Goal: Task Accomplishment & Management: Complete application form

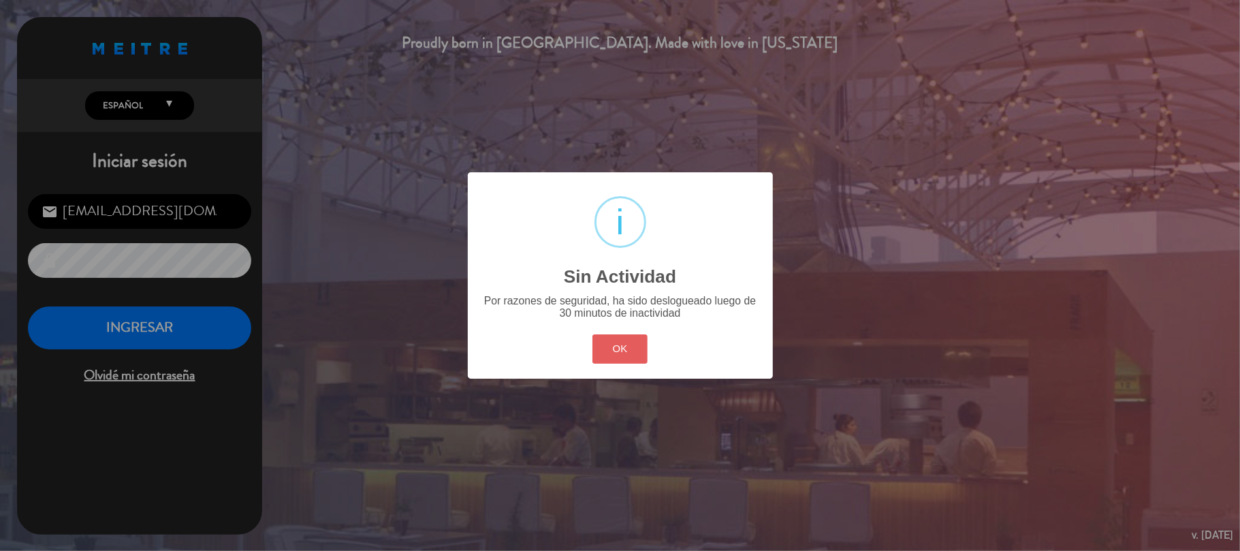
click at [650, 339] on div "? ! i Sin Actividad × Por razones de seguridad, ha sido deslogueado luego de 30…" at bounding box center [620, 275] width 305 height 206
click at [609, 342] on button "OK" at bounding box center [619, 348] width 55 height 29
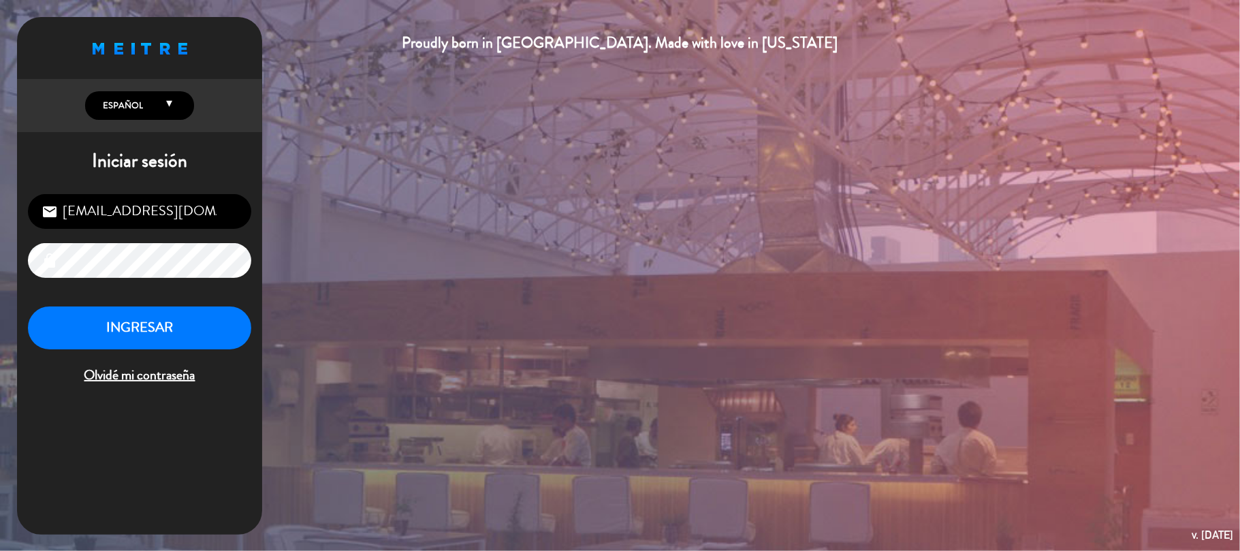
click at [121, 350] on div "INGRESAR Olvidé mi contraseña" at bounding box center [139, 346] width 223 height 80
click at [214, 314] on button "INGRESAR" at bounding box center [139, 327] width 223 height 43
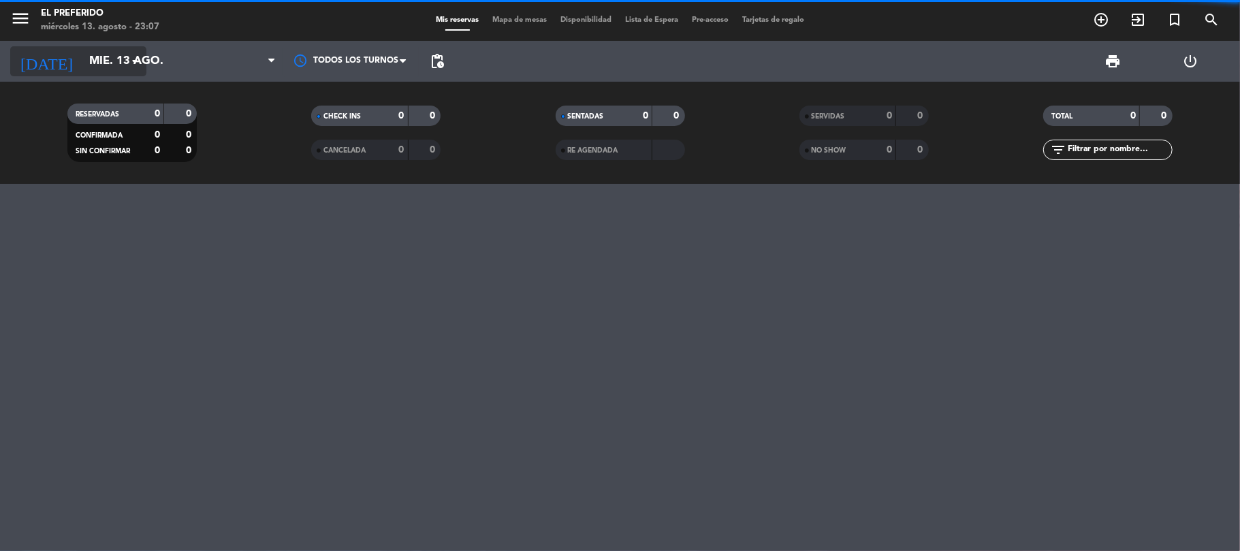
click at [121, 68] on input "mié. 13 ago." at bounding box center [155, 61] width 147 height 27
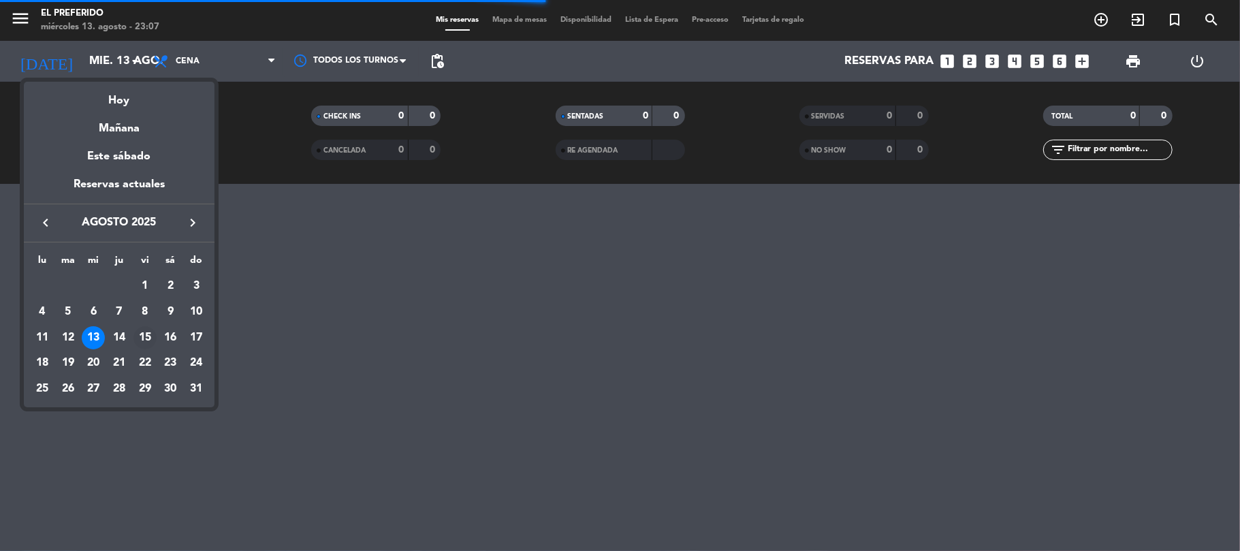
click at [148, 338] on div "15" at bounding box center [144, 337] width 23 height 23
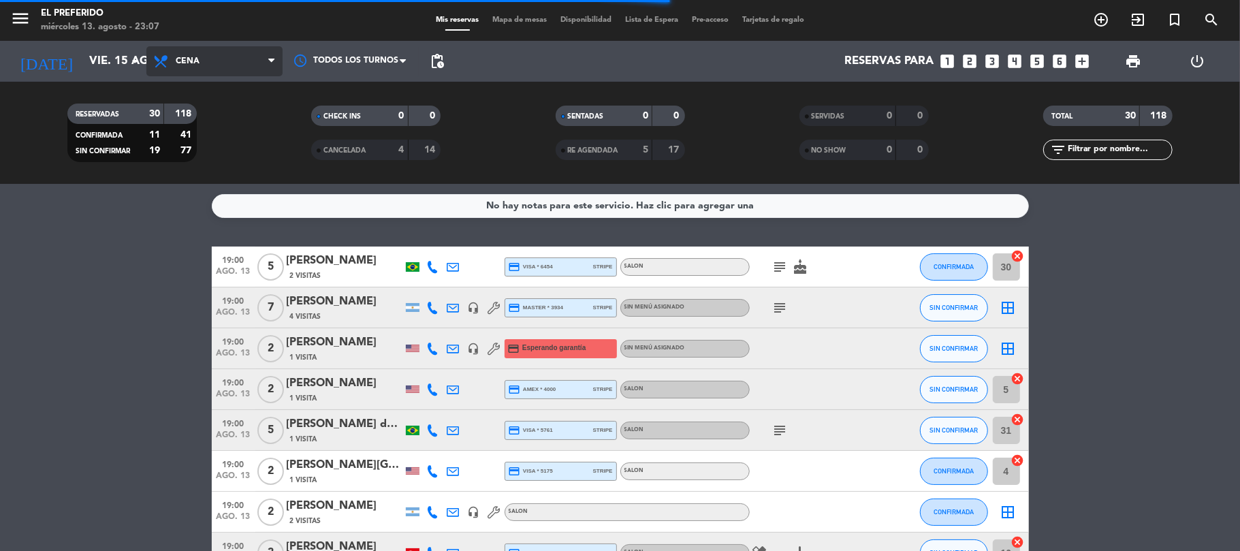
click at [244, 57] on span "Cena" at bounding box center [214, 61] width 136 height 30
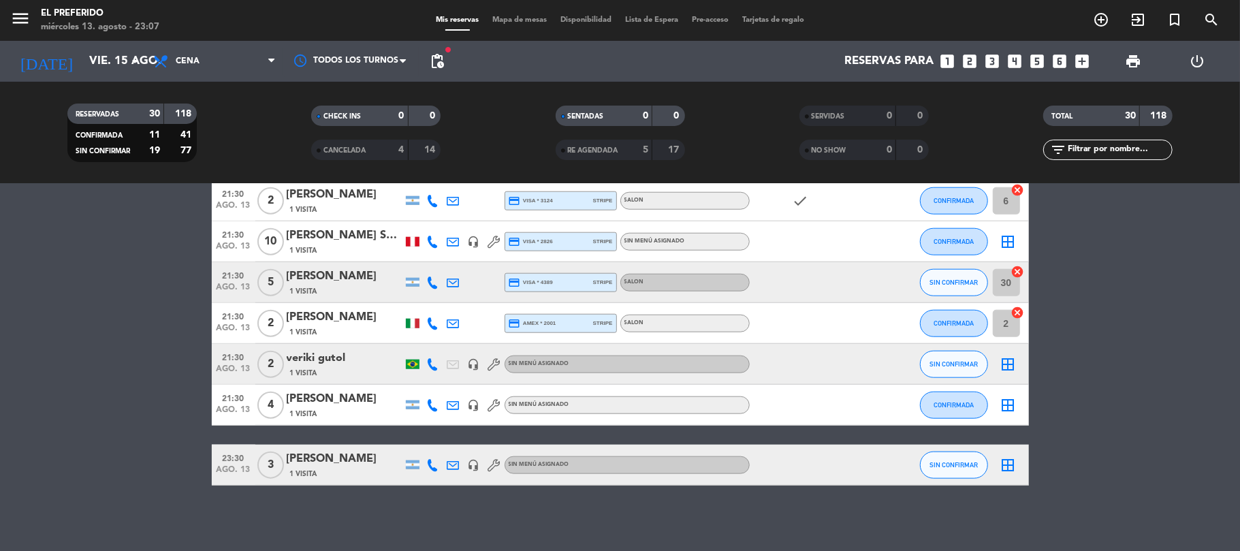
scroll to position [1065, 0]
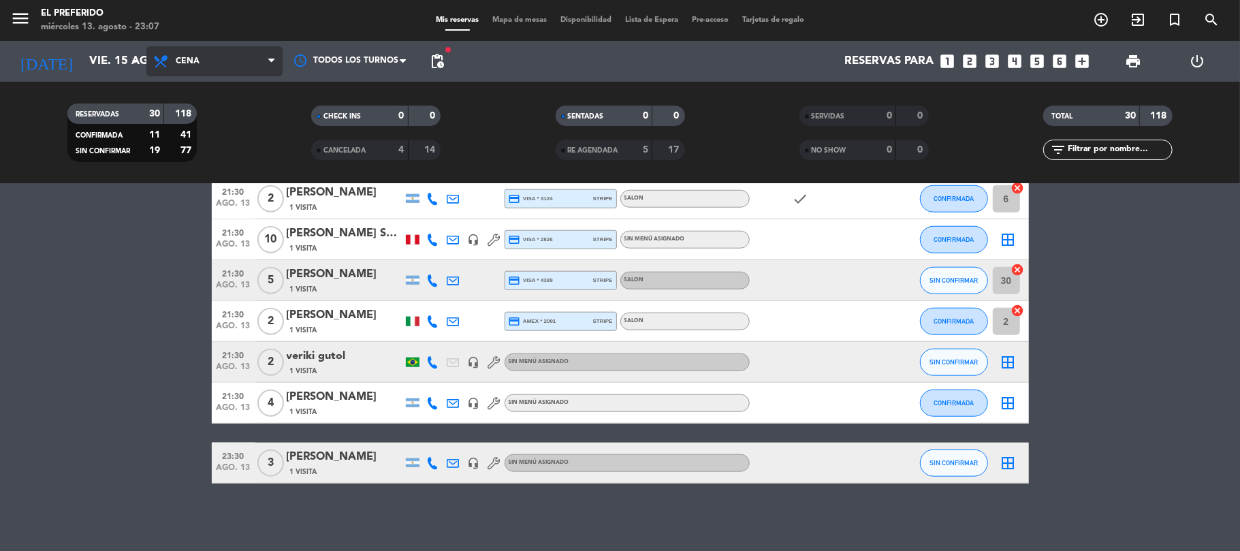
click at [234, 63] on span "Cena" at bounding box center [214, 61] width 136 height 30
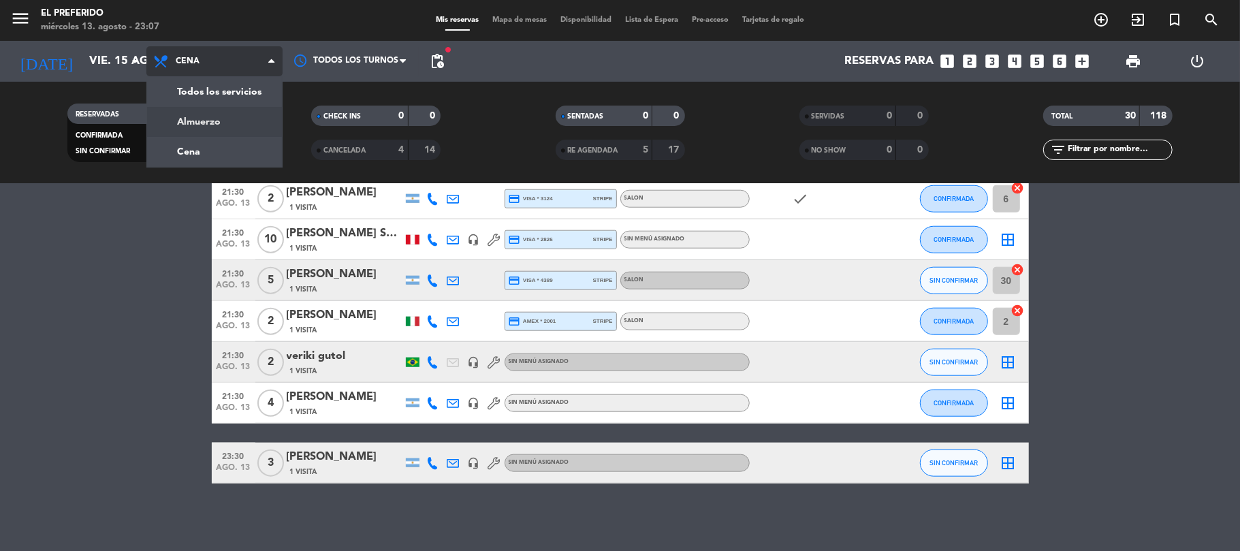
click at [218, 118] on div "menu El Preferido [DATE] 13. agosto - 23:07 Mis reservas Mapa de mesas Disponib…" at bounding box center [620, 92] width 1240 height 184
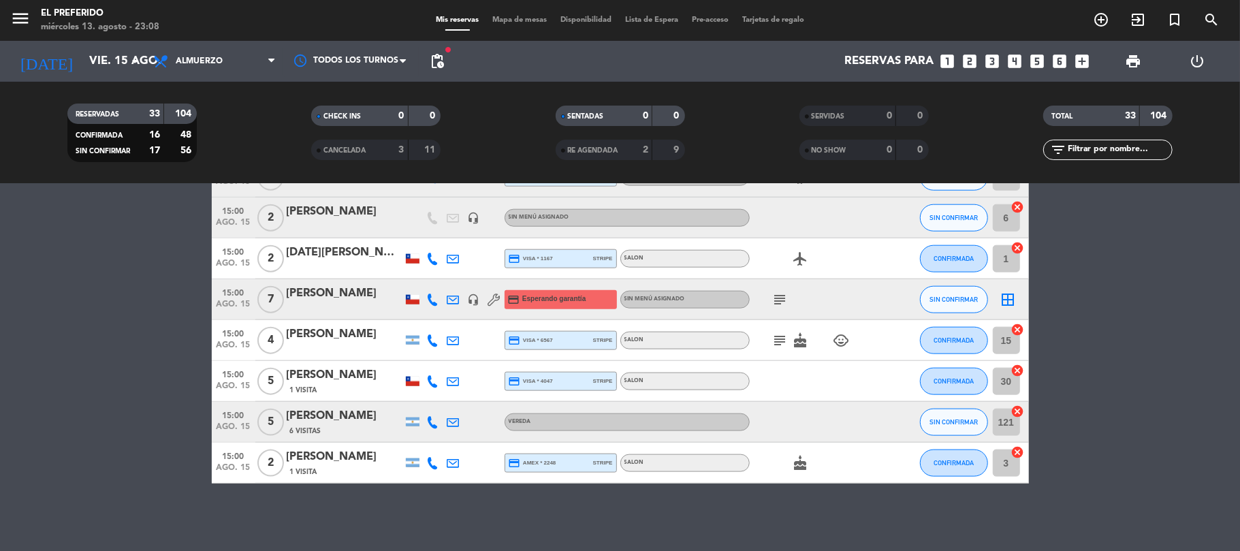
scroll to position [1058, 0]
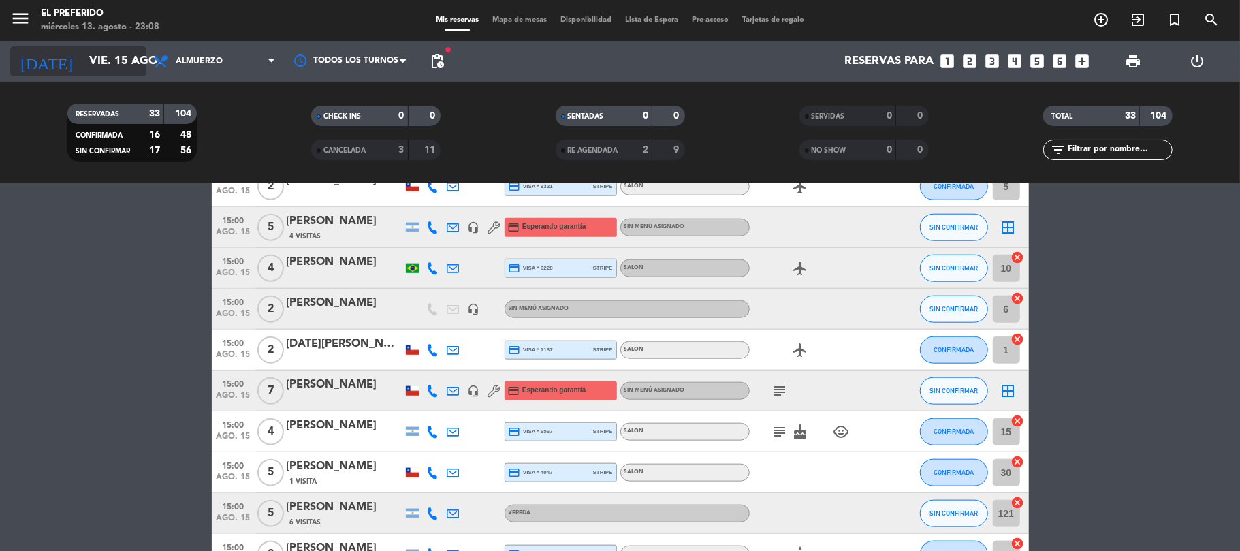
click at [97, 56] on input "vie. 15 ago." at bounding box center [155, 61] width 147 height 27
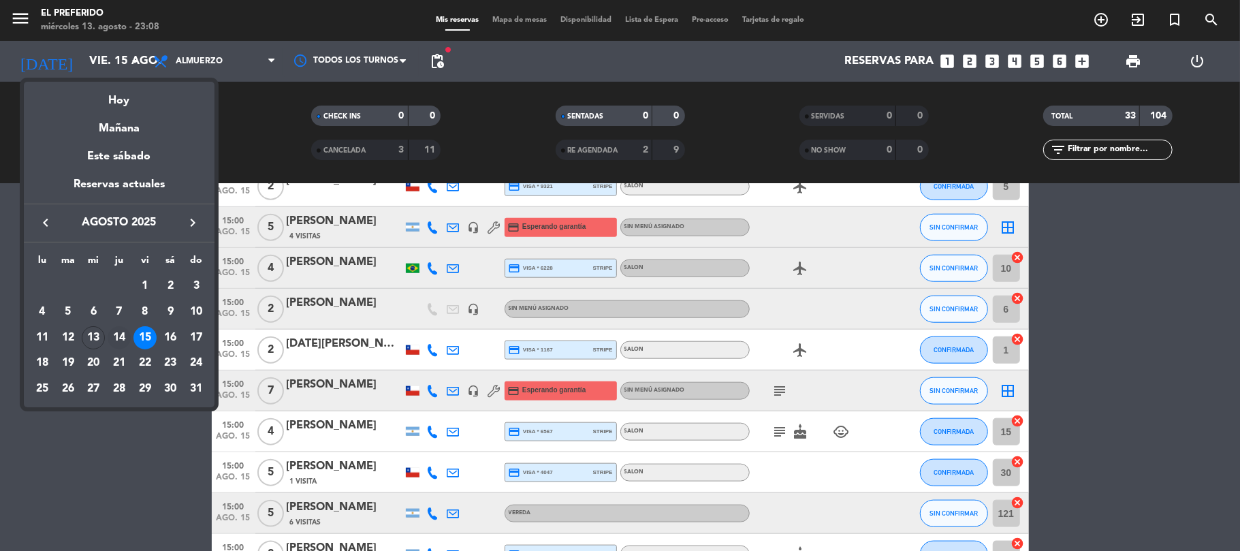
click at [114, 343] on div "14" at bounding box center [119, 337] width 23 height 23
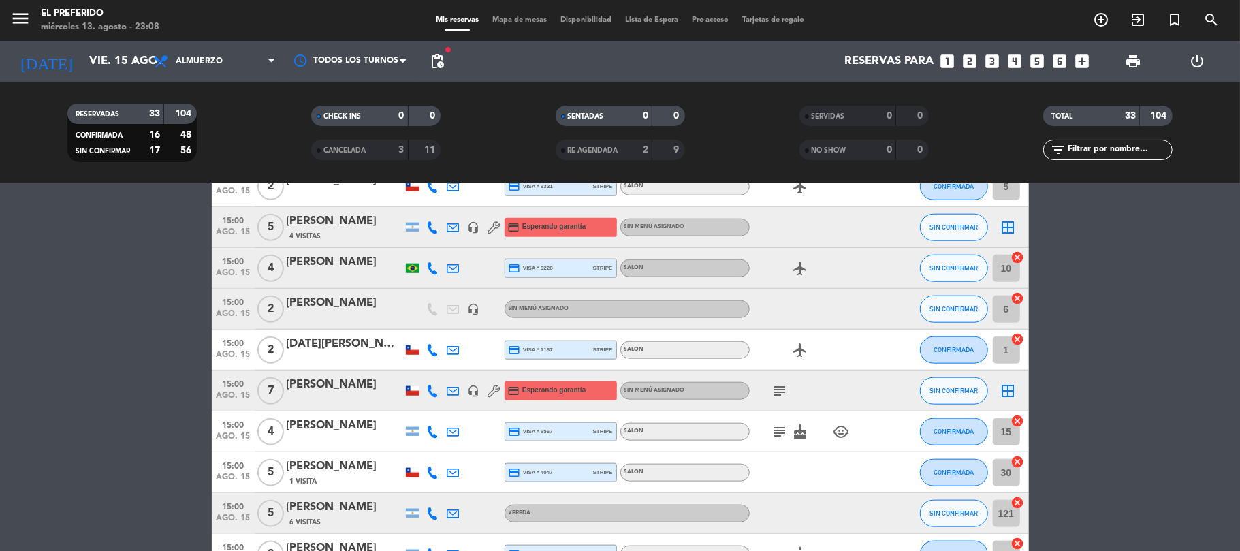
type input "jue. 14 ago."
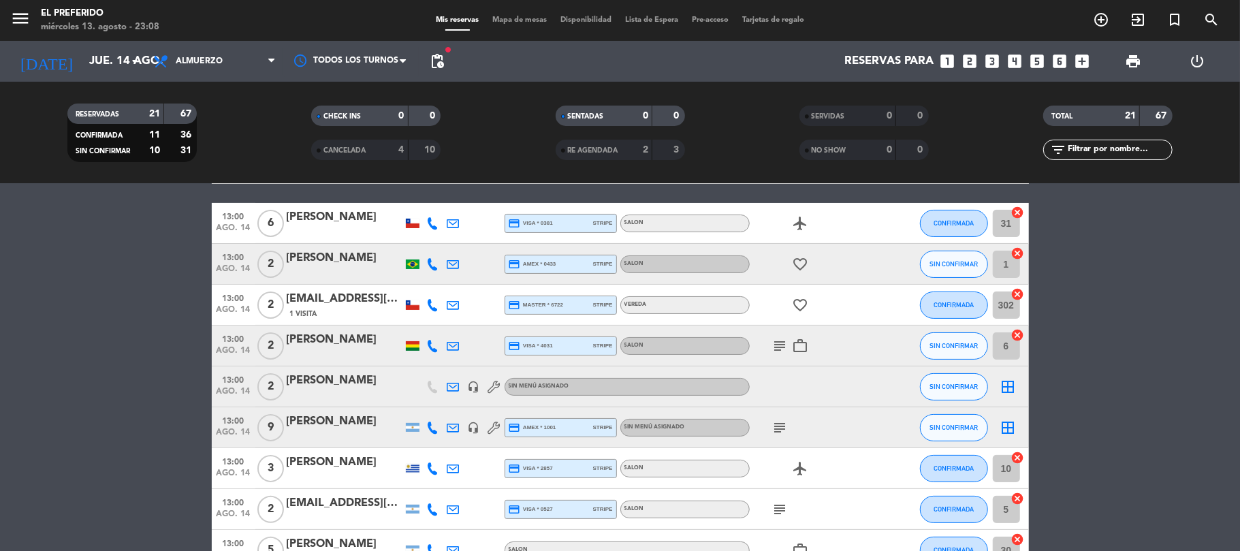
scroll to position [133, 0]
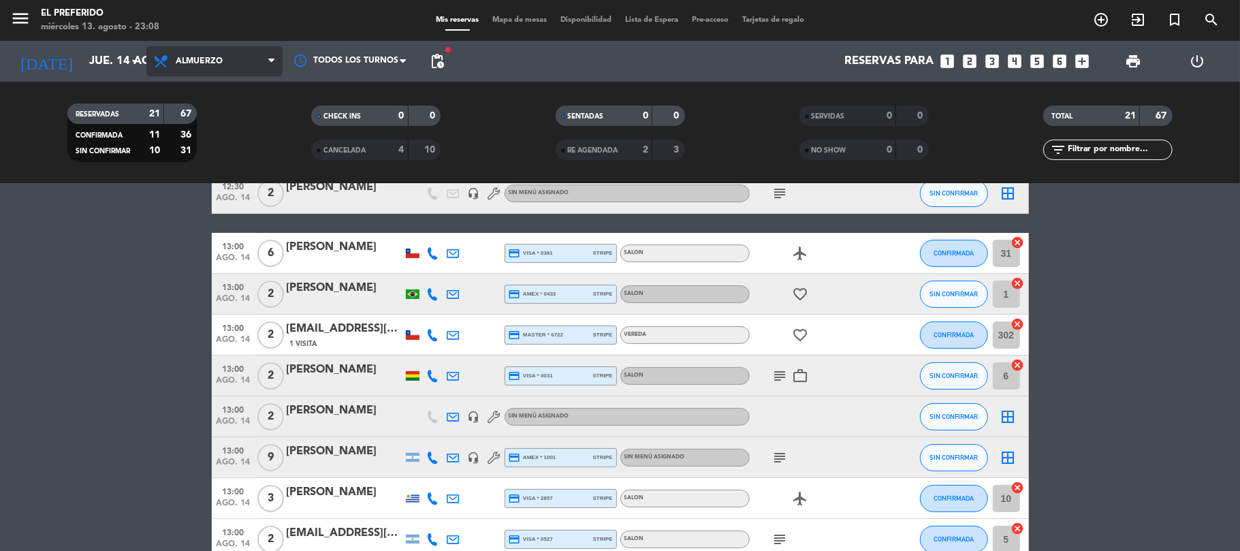
click at [232, 56] on span "Almuerzo" at bounding box center [214, 61] width 136 height 30
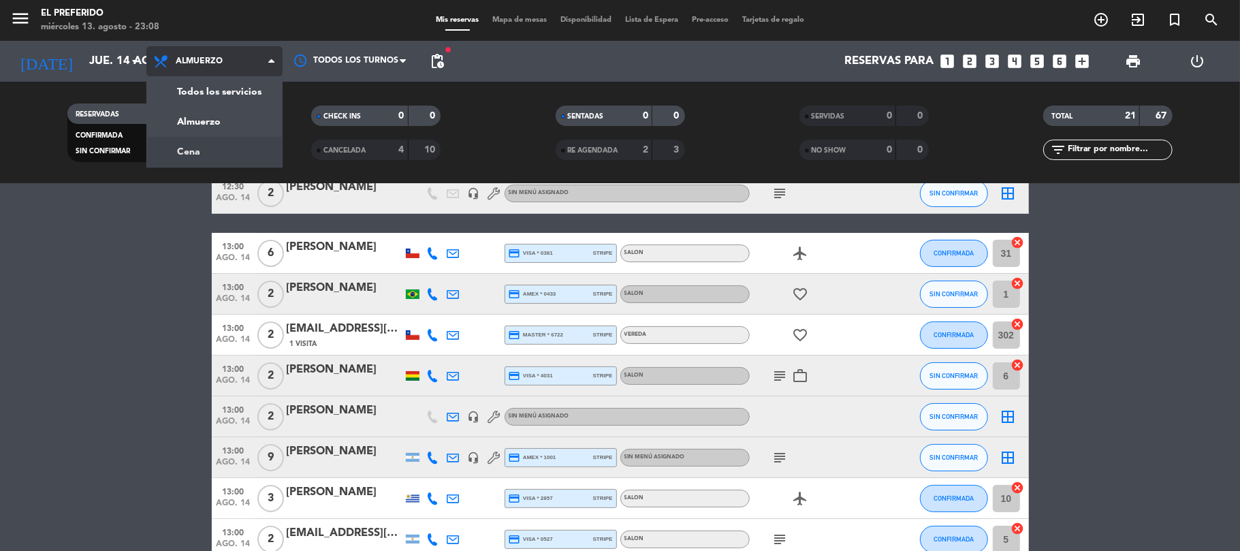
click at [213, 147] on div "menu El Preferido [DATE] 13. agosto - 23:08 Mis reservas Mapa de mesas Disponib…" at bounding box center [620, 92] width 1240 height 184
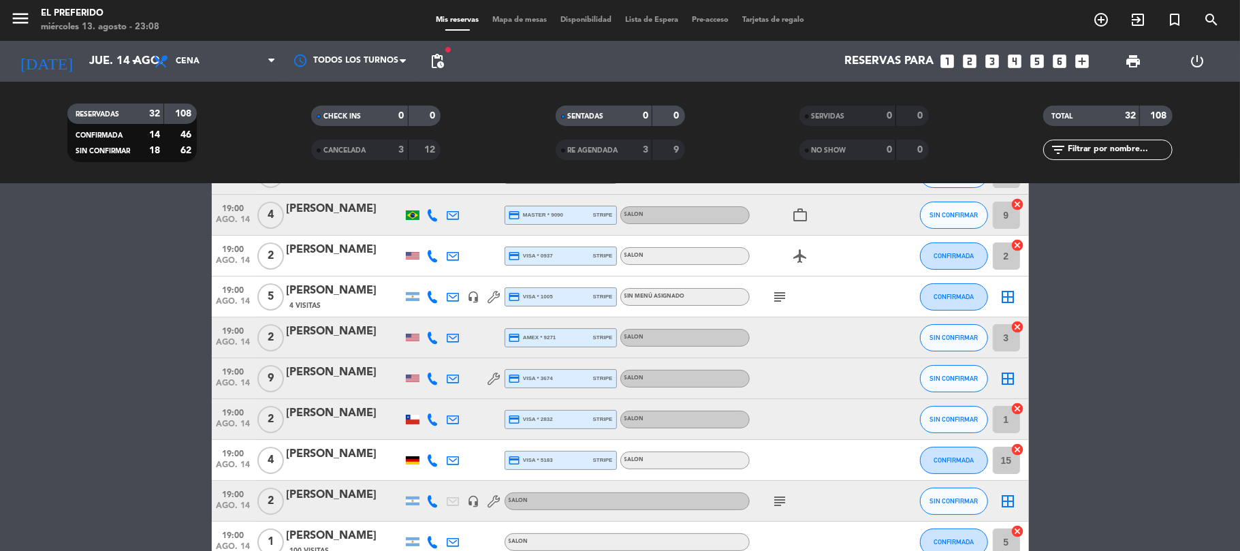
click at [324, 295] on div "[PERSON_NAME]" at bounding box center [345, 291] width 116 height 18
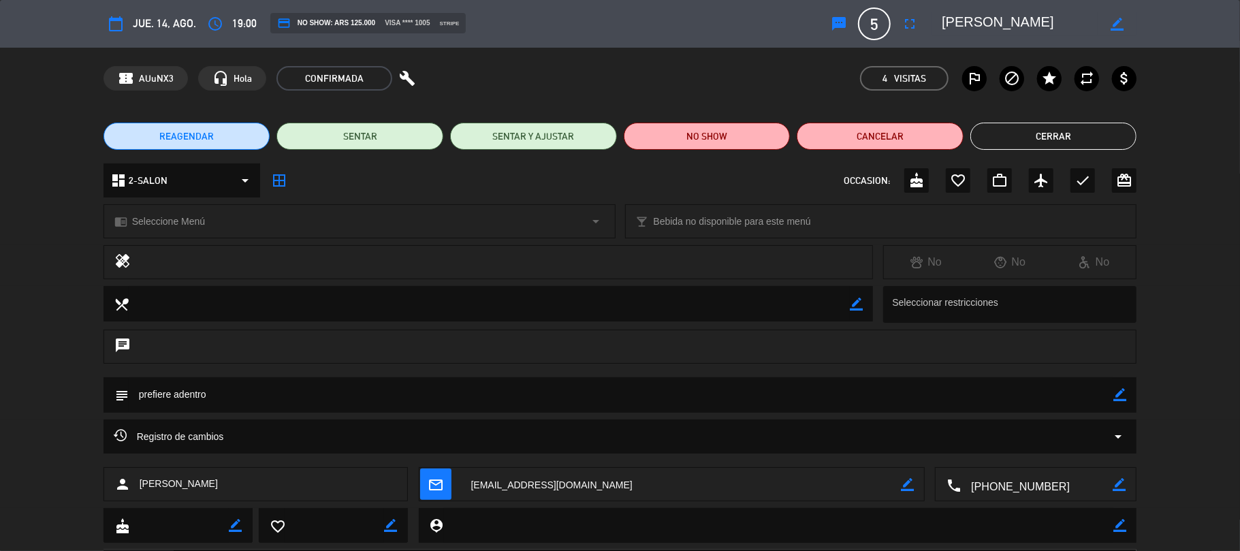
click at [189, 485] on span "[PERSON_NAME]" at bounding box center [179, 484] width 78 height 16
copy span "[PERSON_NAME]"
click at [116, 440] on icon at bounding box center [120, 434] width 13 height 13
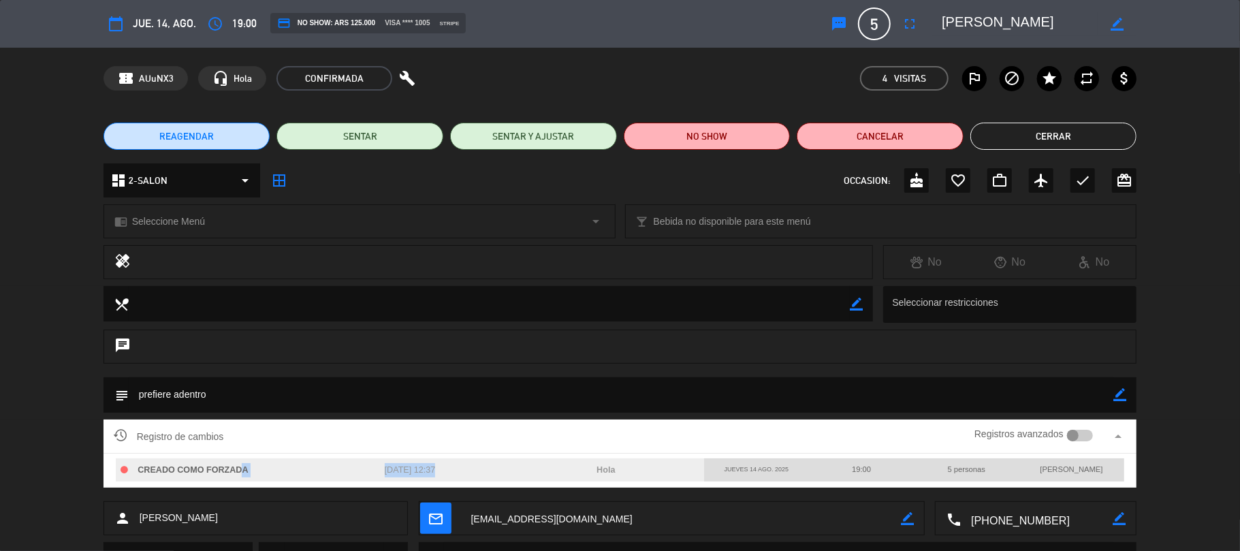
drag, startPoint x: 238, startPoint y: 471, endPoint x: 589, endPoint y: 466, distance: 350.7
click at [589, 466] on div "CREADO COMO FORZADA [DATE] 12:37 Hola" at bounding box center [410, 470] width 588 height 24
click at [176, 516] on span "[PERSON_NAME]" at bounding box center [179, 518] width 78 height 16
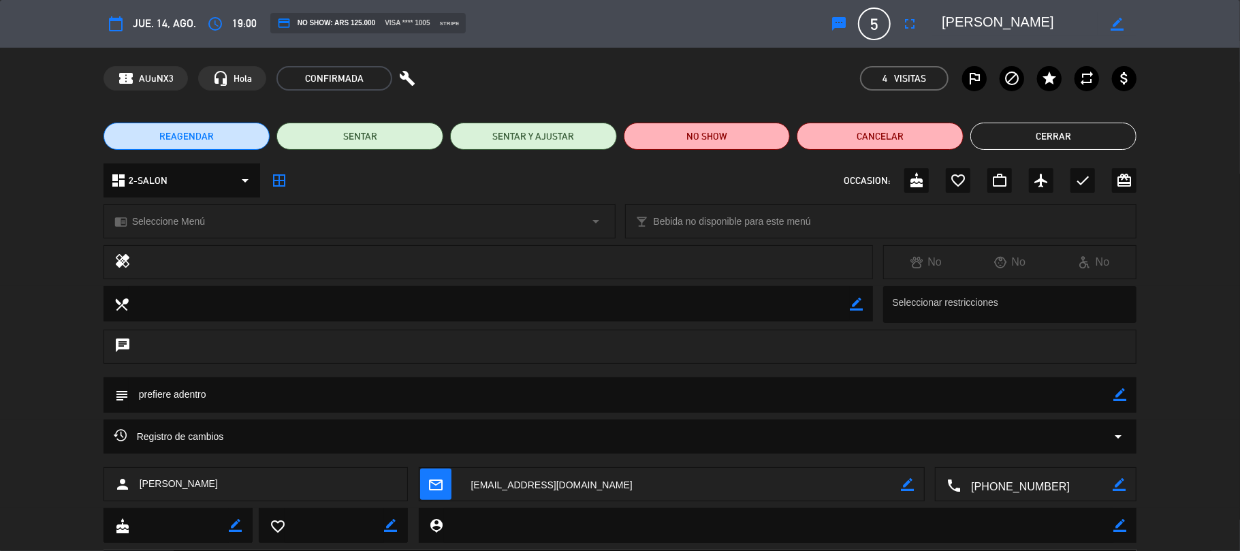
click at [176, 516] on textarea at bounding box center [178, 526] width 99 height 34
click at [183, 483] on span "[PERSON_NAME]" at bounding box center [179, 484] width 78 height 16
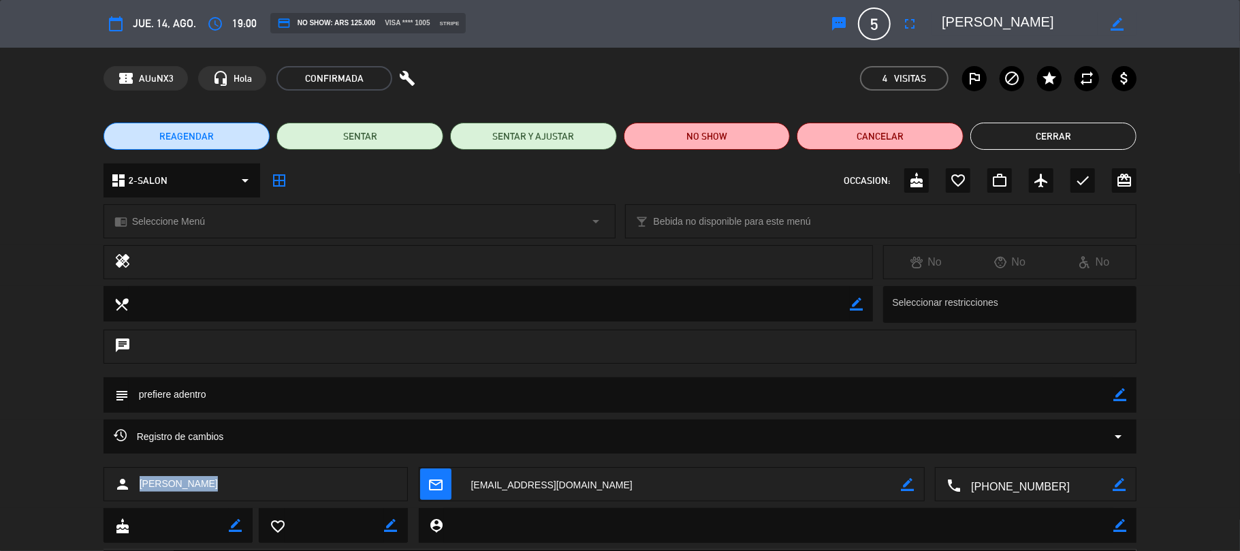
copy span "[PERSON_NAME]"
click at [884, 134] on button "Cancelar" at bounding box center [880, 136] width 167 height 27
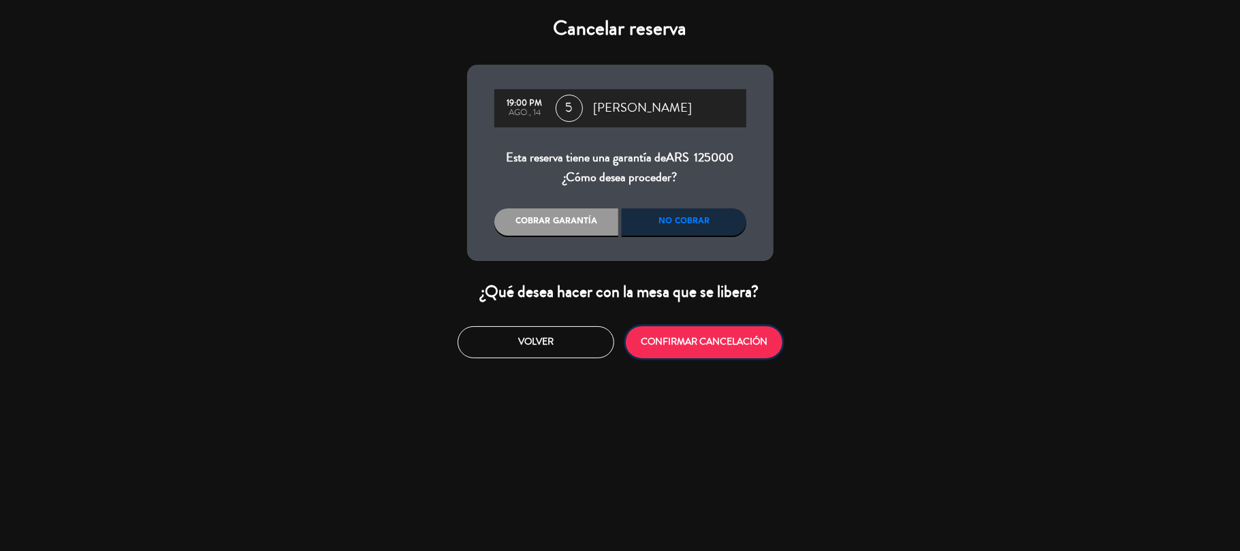
click at [682, 347] on button "CONFIRMAR CANCELACIÓN" at bounding box center [704, 342] width 157 height 32
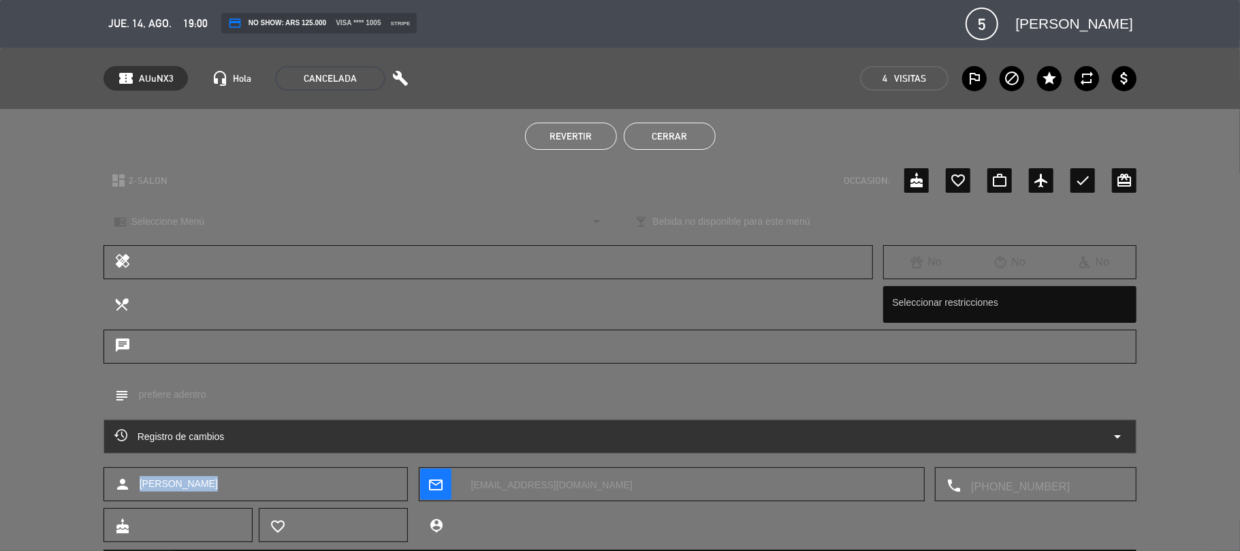
click at [662, 127] on button "Cerrar" at bounding box center [670, 136] width 92 height 27
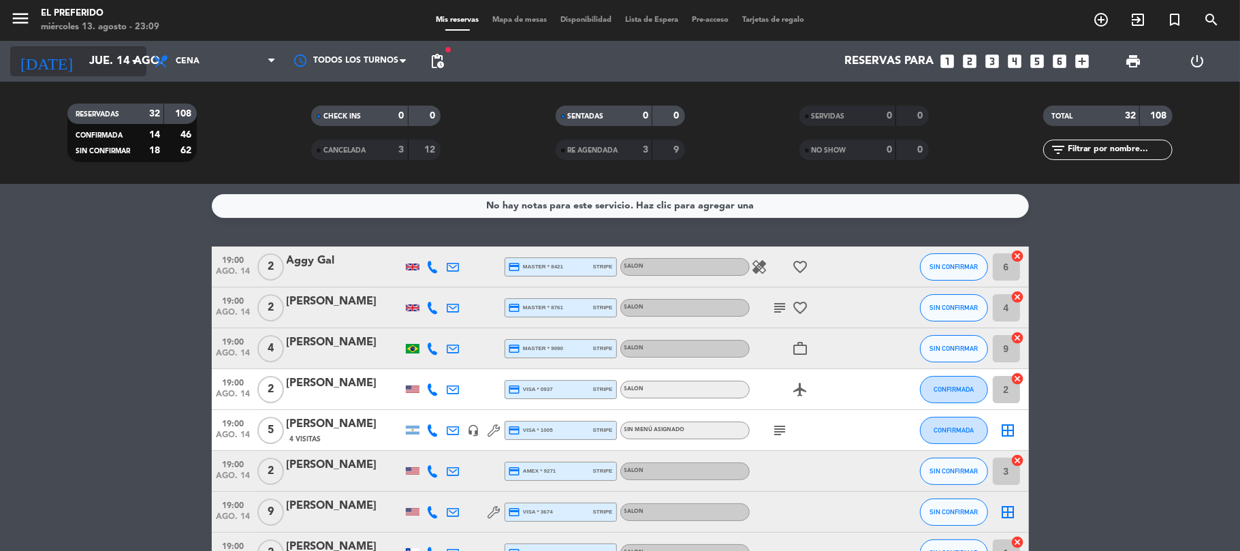
click at [105, 56] on input "jue. 14 ago." at bounding box center [155, 61] width 147 height 27
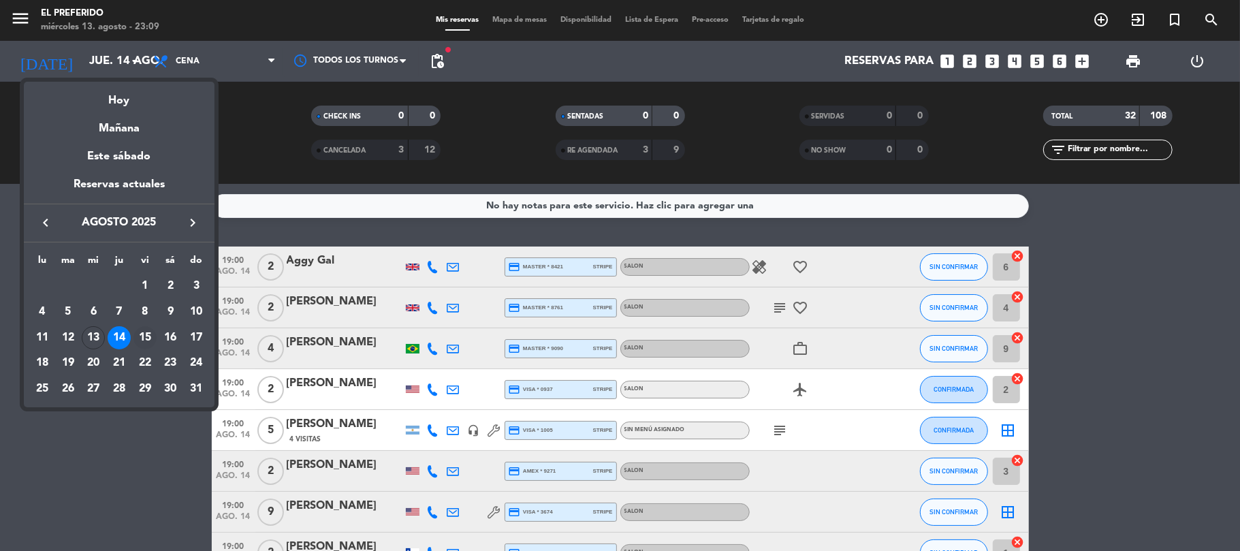
click at [134, 341] on div "15" at bounding box center [144, 337] width 23 height 23
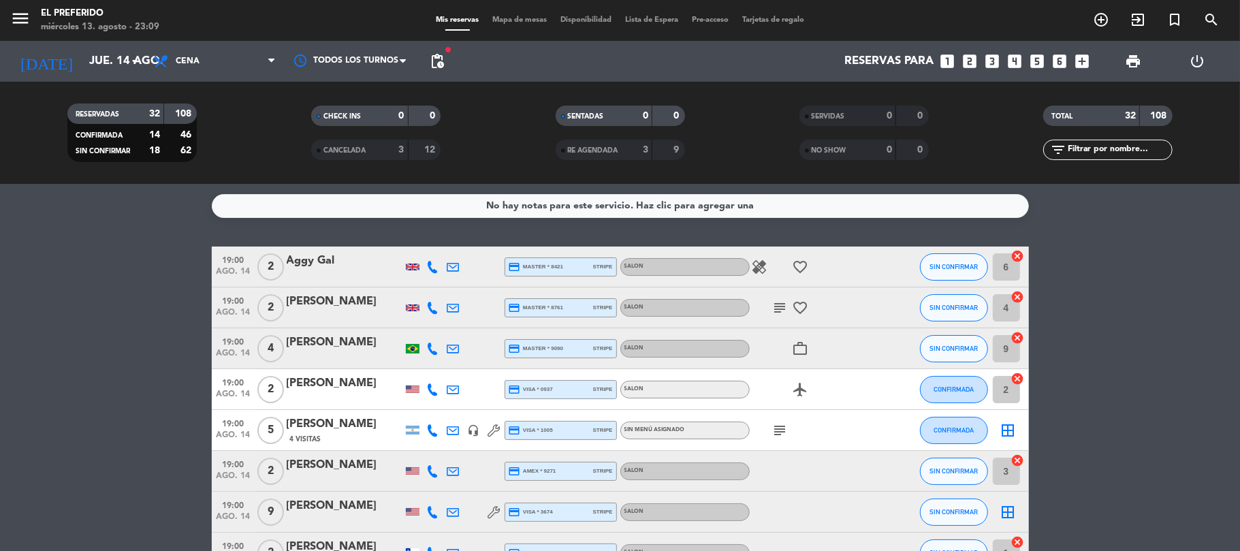
type input "vie. 15 ago."
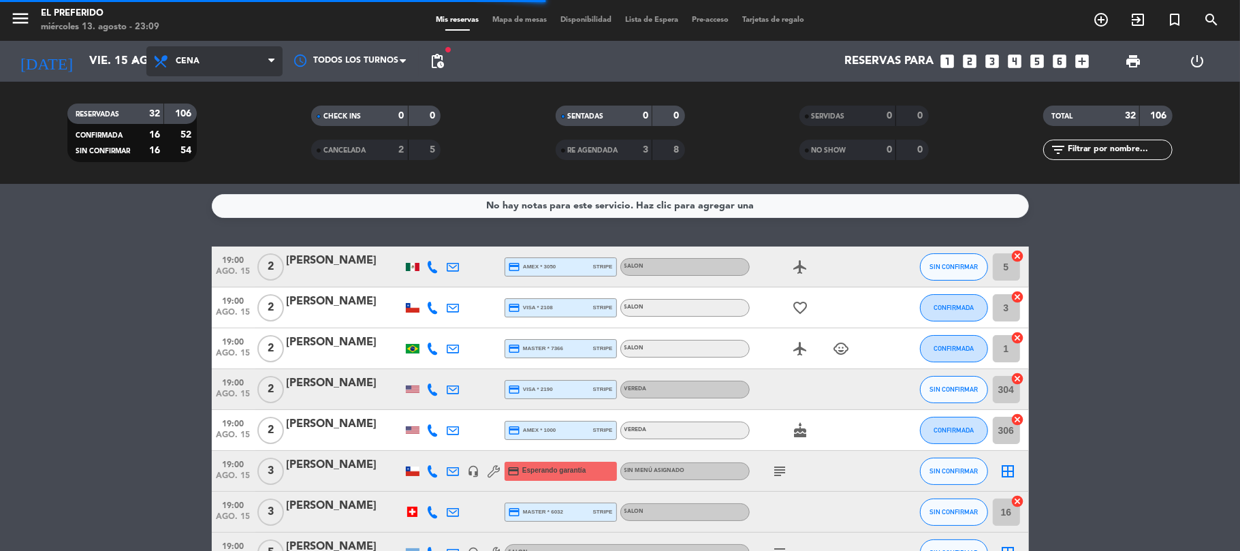
click at [234, 61] on span "Cena" at bounding box center [214, 61] width 136 height 30
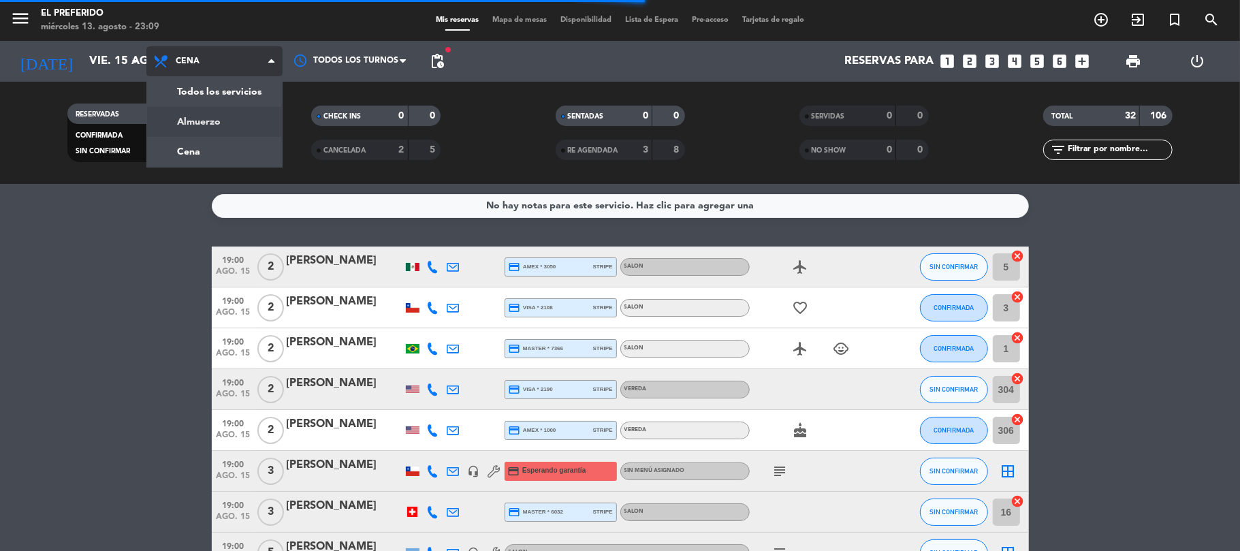
click at [203, 117] on div "menu El Preferido miércoles 13. agosto - 23:09 Mis reservas Mapa de mesas Dispo…" at bounding box center [620, 92] width 1240 height 184
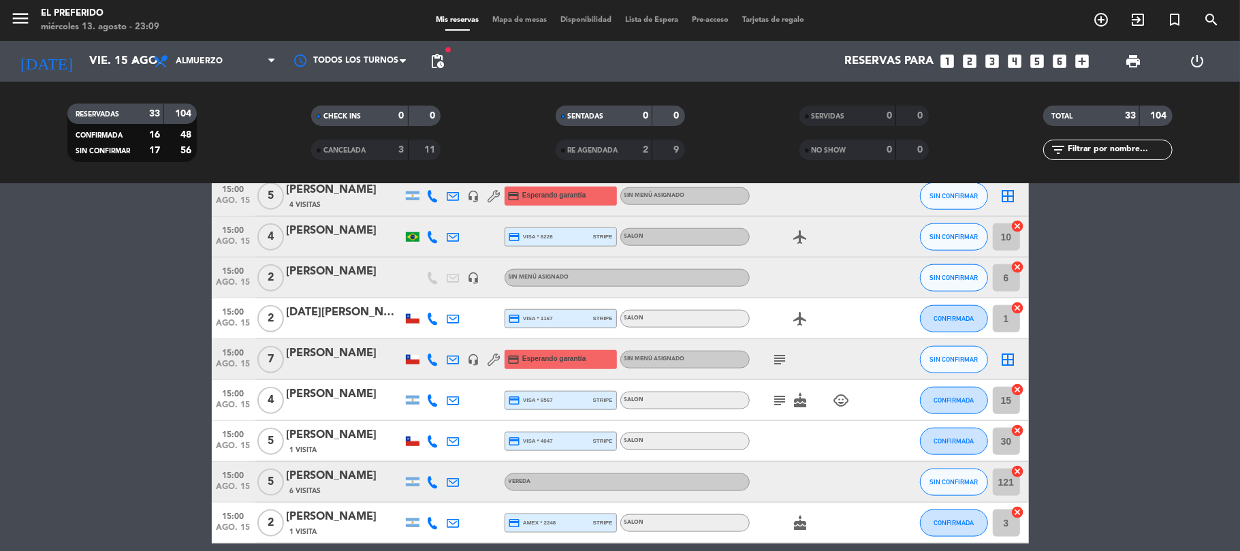
scroll to position [998, 0]
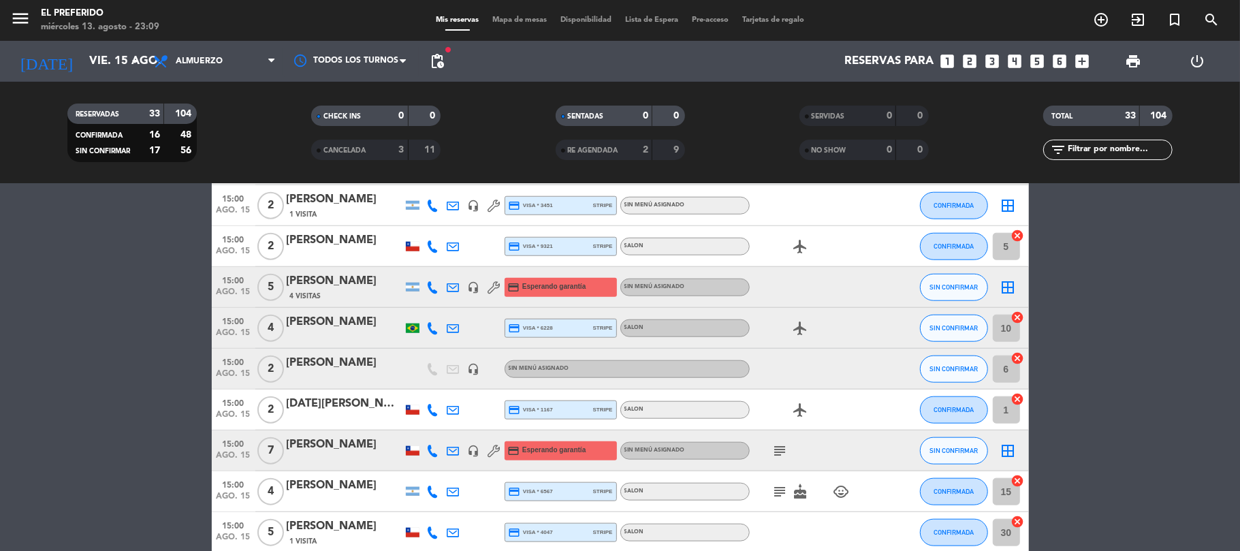
click at [323, 276] on div "[PERSON_NAME]" at bounding box center [345, 281] width 116 height 18
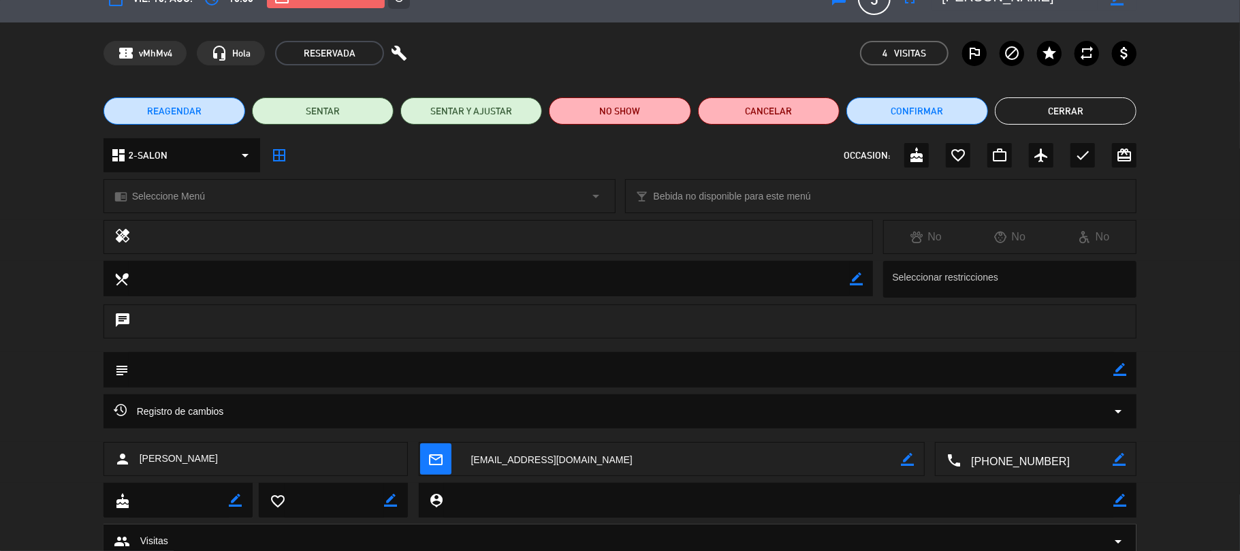
scroll to position [0, 0]
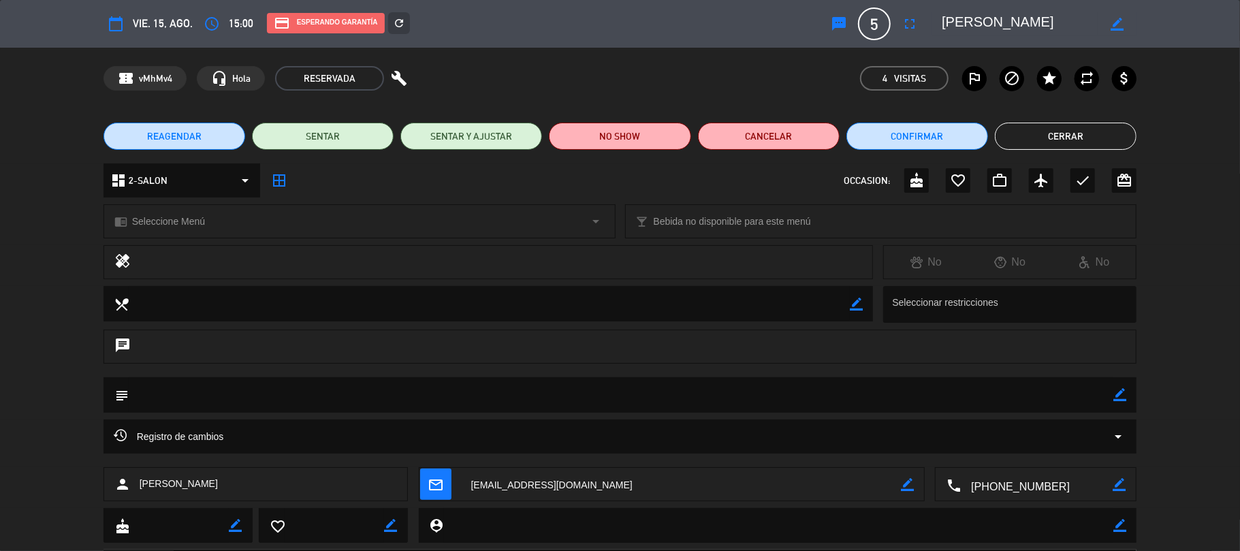
click at [387, 473] on div "person elena Kohan" at bounding box center [255, 484] width 305 height 34
click at [324, 485] on div "person elena Kohan" at bounding box center [255, 484] width 305 height 34
drag, startPoint x: 324, startPoint y: 485, endPoint x: 298, endPoint y: 486, distance: 26.6
click at [324, 485] on div "person elena Kohan" at bounding box center [255, 484] width 305 height 34
click at [180, 485] on span "[PERSON_NAME]" at bounding box center [179, 484] width 78 height 16
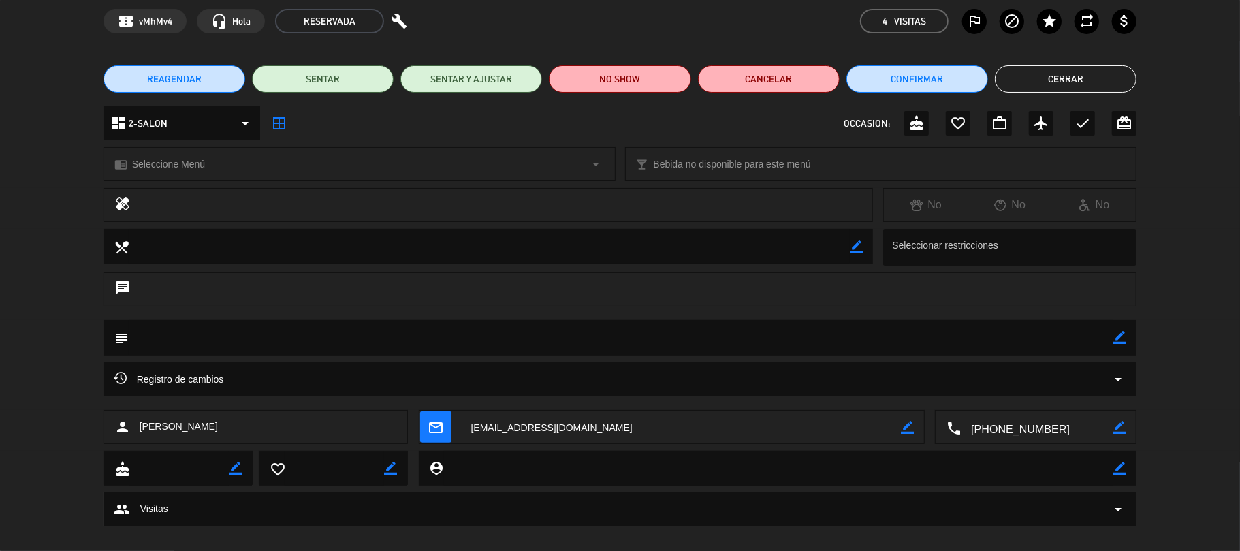
scroll to position [72, 0]
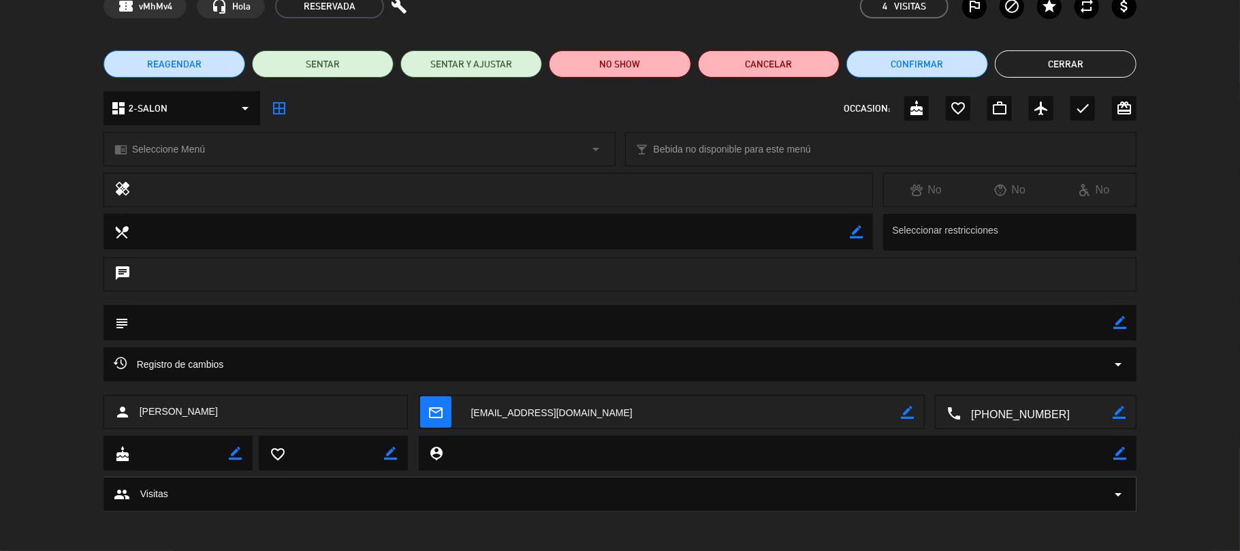
click at [441, 417] on icon "mail_outline" at bounding box center [435, 411] width 15 height 15
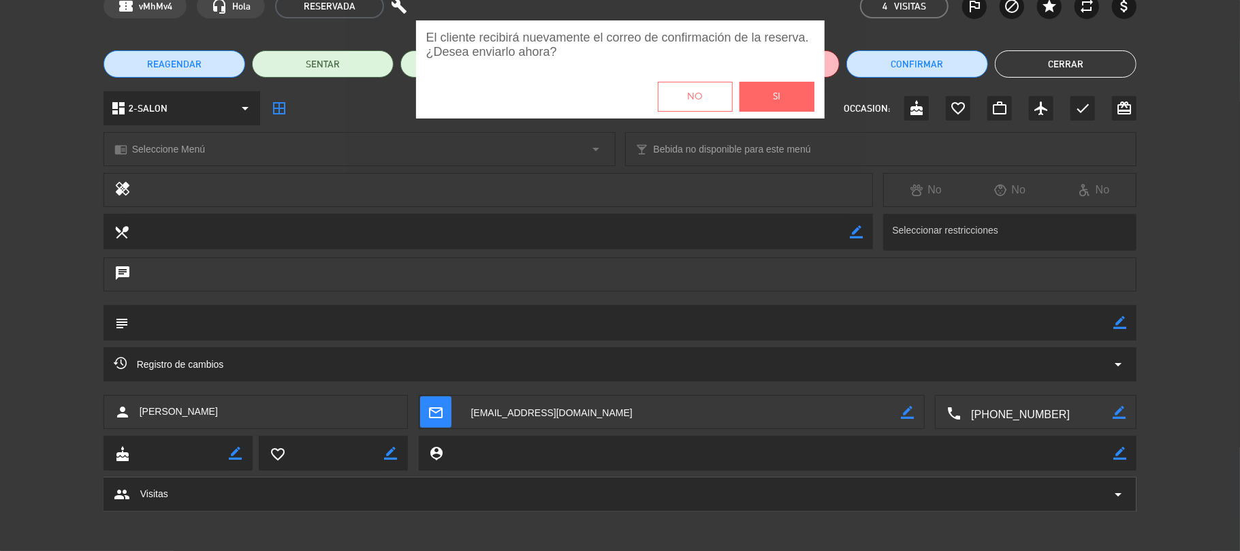
click at [763, 91] on button "Si" at bounding box center [776, 97] width 75 height 30
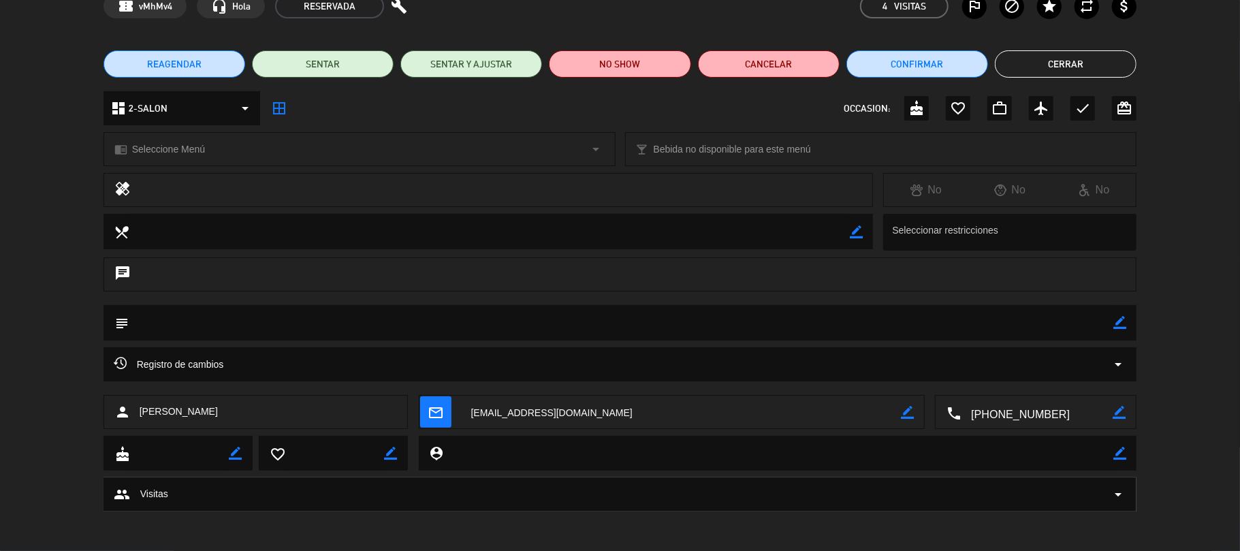
scroll to position [0, 0]
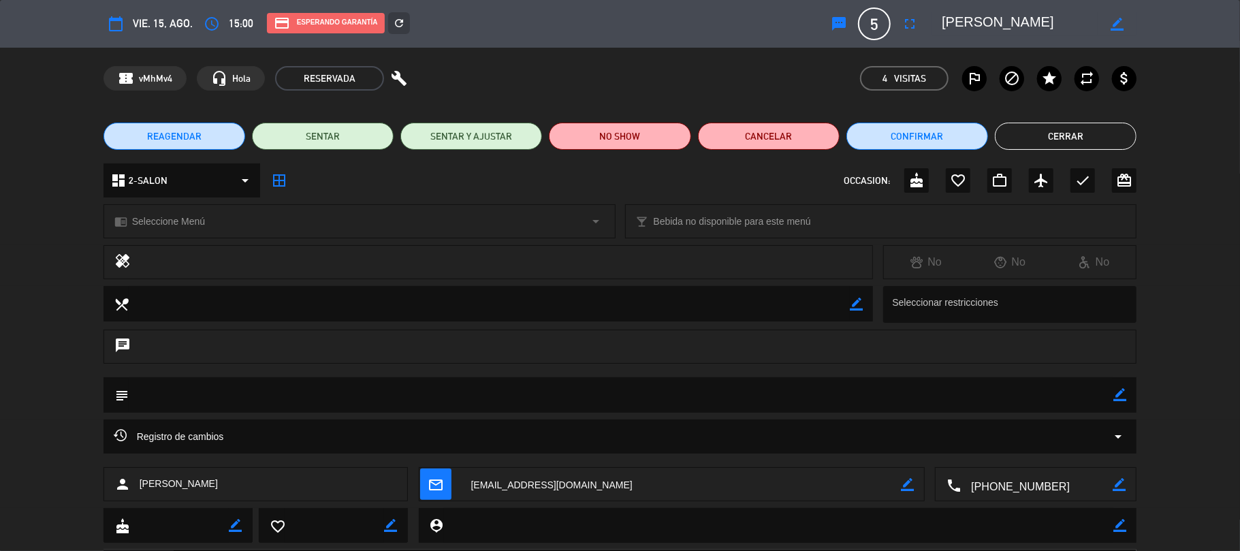
click at [518, 82] on div "confirmation_number vMhMv4 headset_mic Hola RESERVADA build 4 Visitas outlined_…" at bounding box center [620, 78] width 1034 height 25
click at [191, 491] on span "[PERSON_NAME]" at bounding box center [179, 484] width 78 height 16
drag, startPoint x: 191, startPoint y: 491, endPoint x: 306, endPoint y: 252, distance: 265.0
click at [205, 471] on div "person elena Kohan" at bounding box center [255, 484] width 305 height 34
click at [129, 441] on span "Registro de cambios" at bounding box center [169, 436] width 110 height 16
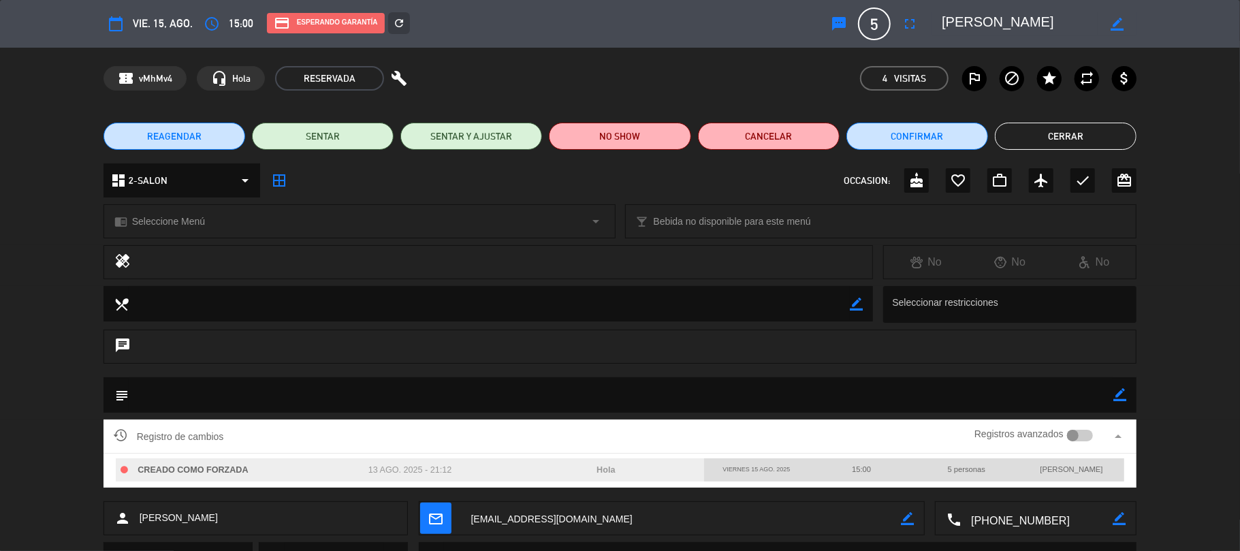
click at [1118, 22] on icon "border_color" at bounding box center [1117, 24] width 13 height 13
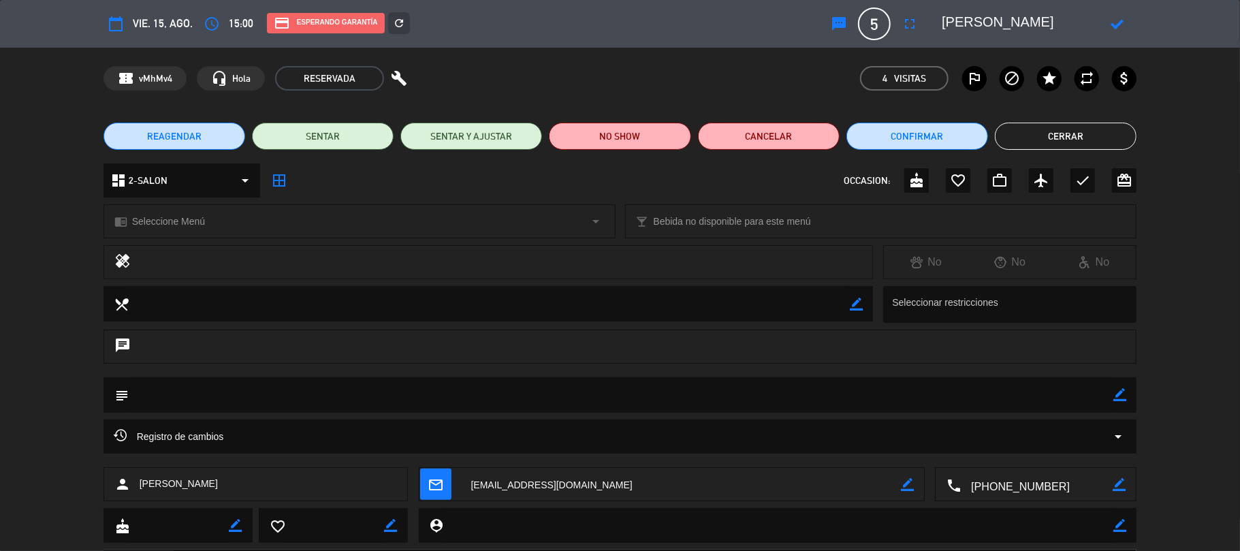
click at [1035, 20] on textarea at bounding box center [1020, 24] width 156 height 25
paste textarea "[PERSON_NAME]"
type textarea "[PERSON_NAME]"
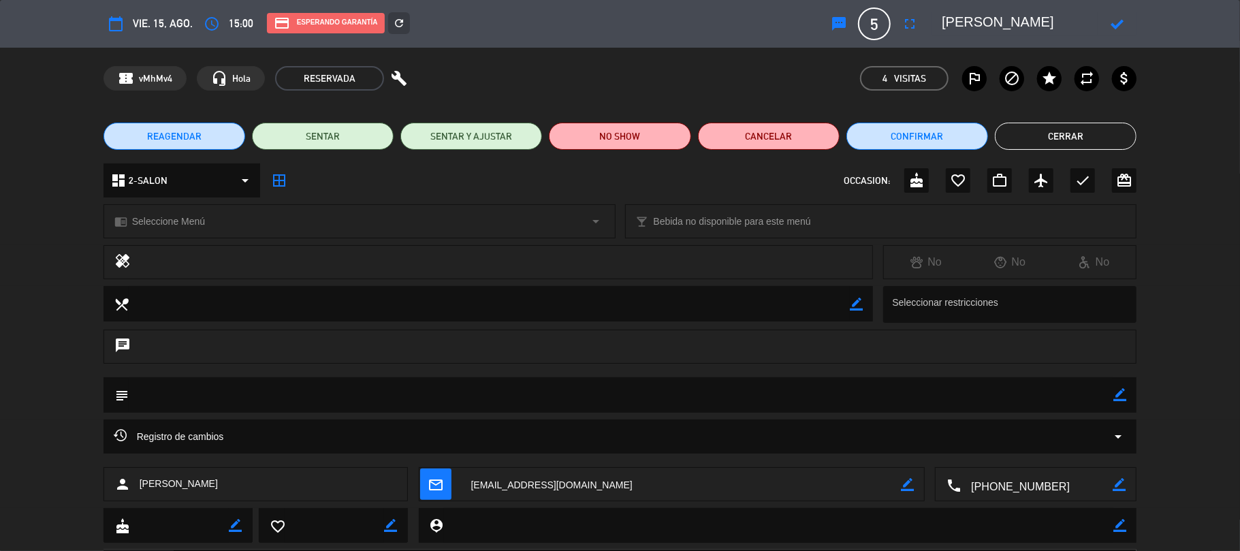
click at [1121, 18] on icon at bounding box center [1117, 24] width 13 height 13
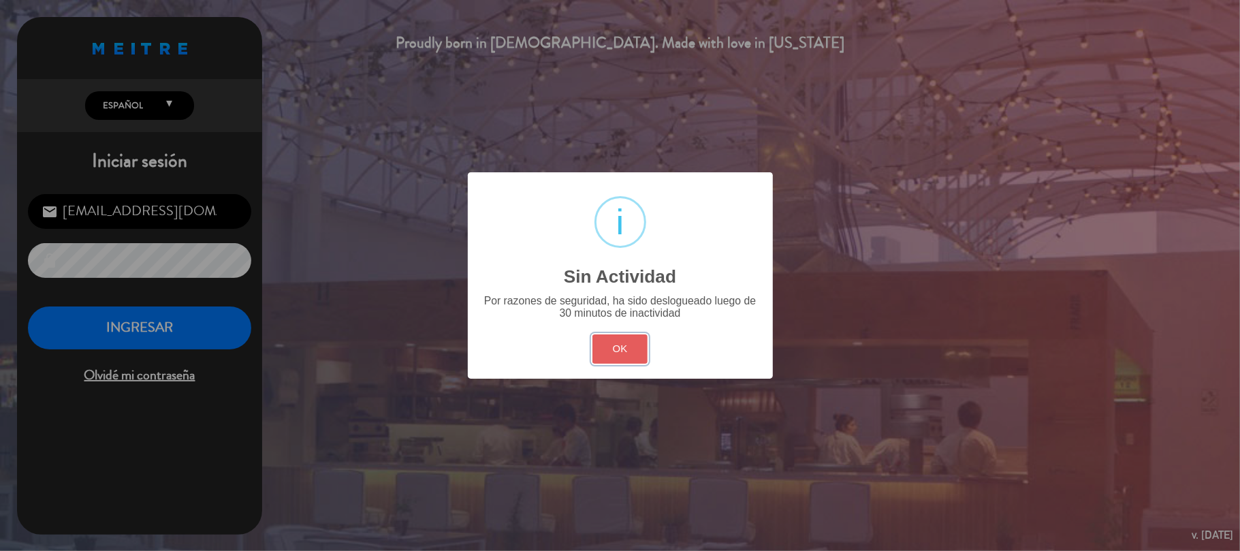
drag, startPoint x: 630, startPoint y: 343, endPoint x: 489, endPoint y: 325, distance: 142.1
click at [629, 343] on button "OK" at bounding box center [619, 348] width 55 height 29
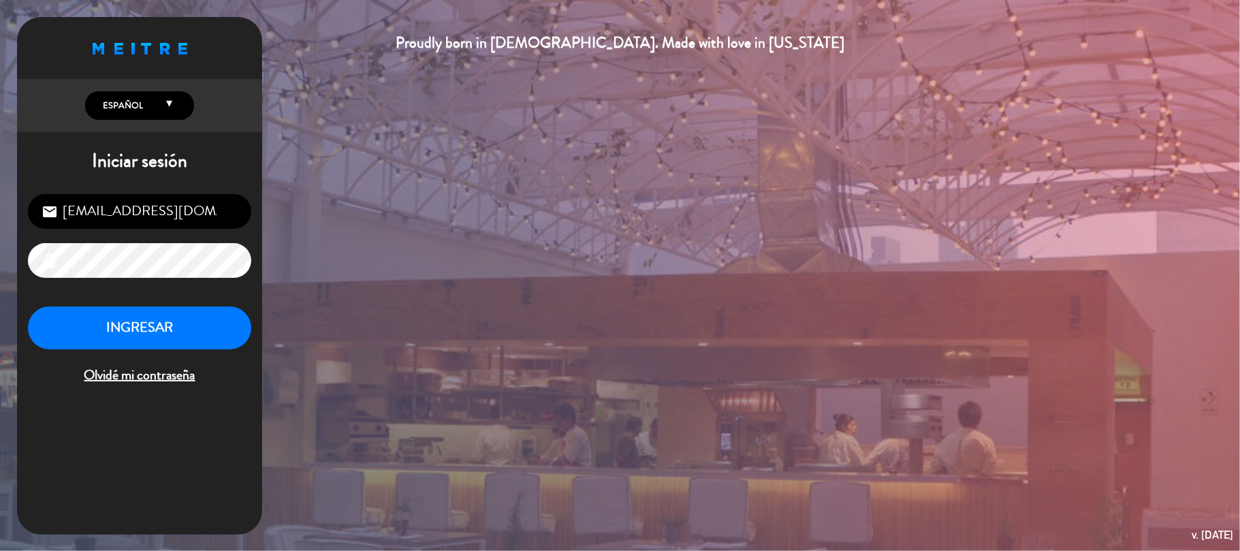
click at [117, 304] on div "hola@elpreferido.com.ar email lock INGRESAR Olvidé mi contraseña" at bounding box center [139, 290] width 245 height 214
click at [138, 315] on button "INGRESAR" at bounding box center [139, 327] width 223 height 43
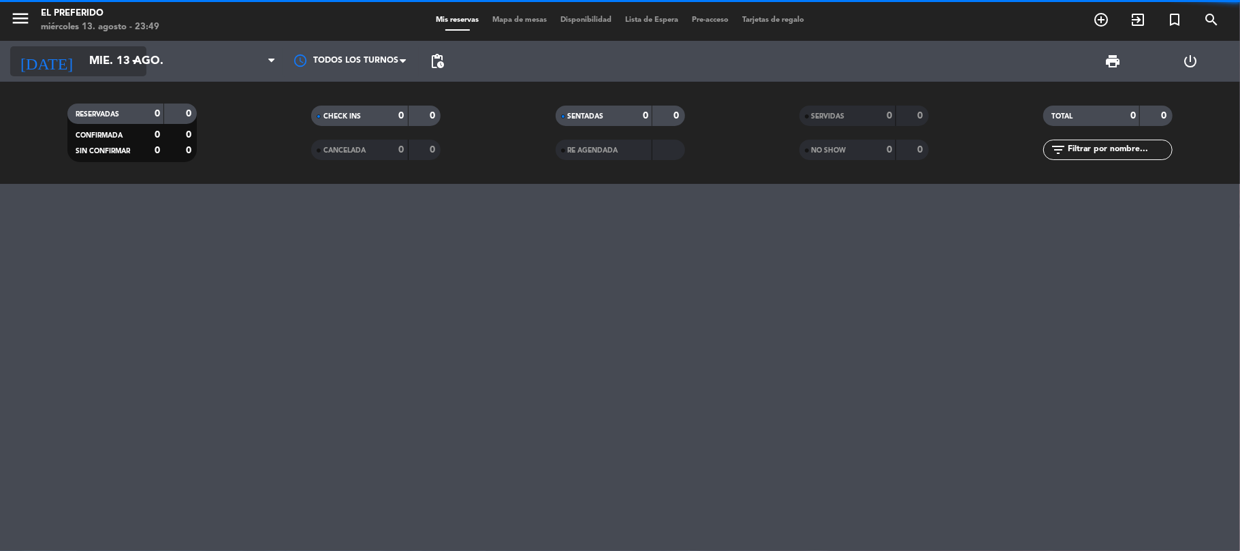
click at [136, 63] on icon "arrow_drop_down" at bounding box center [135, 61] width 16 height 16
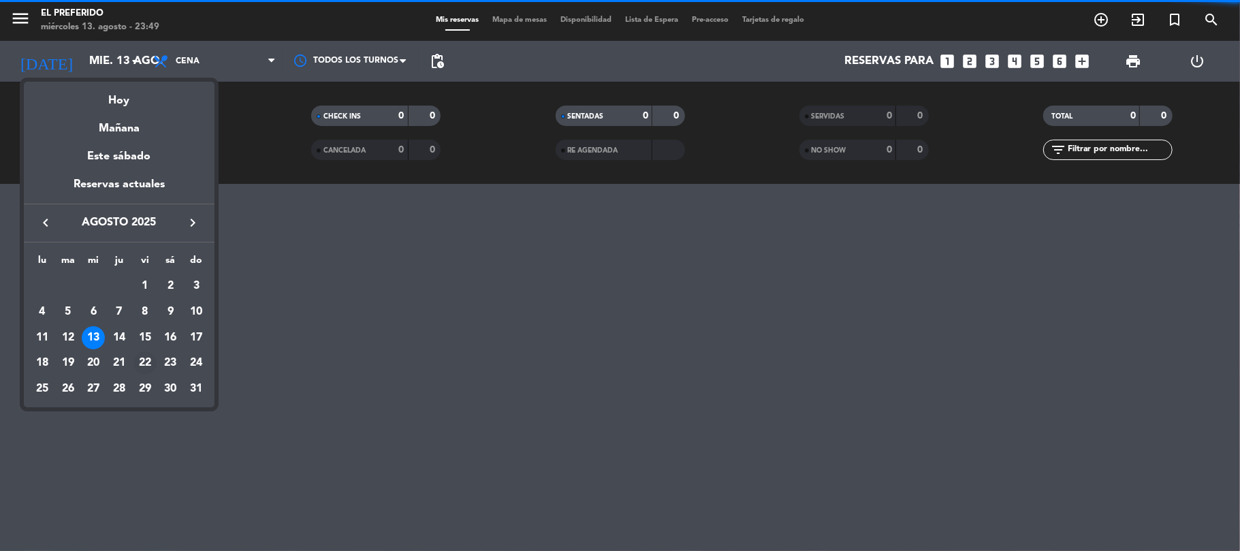
click at [146, 358] on div "22" at bounding box center [144, 362] width 23 height 23
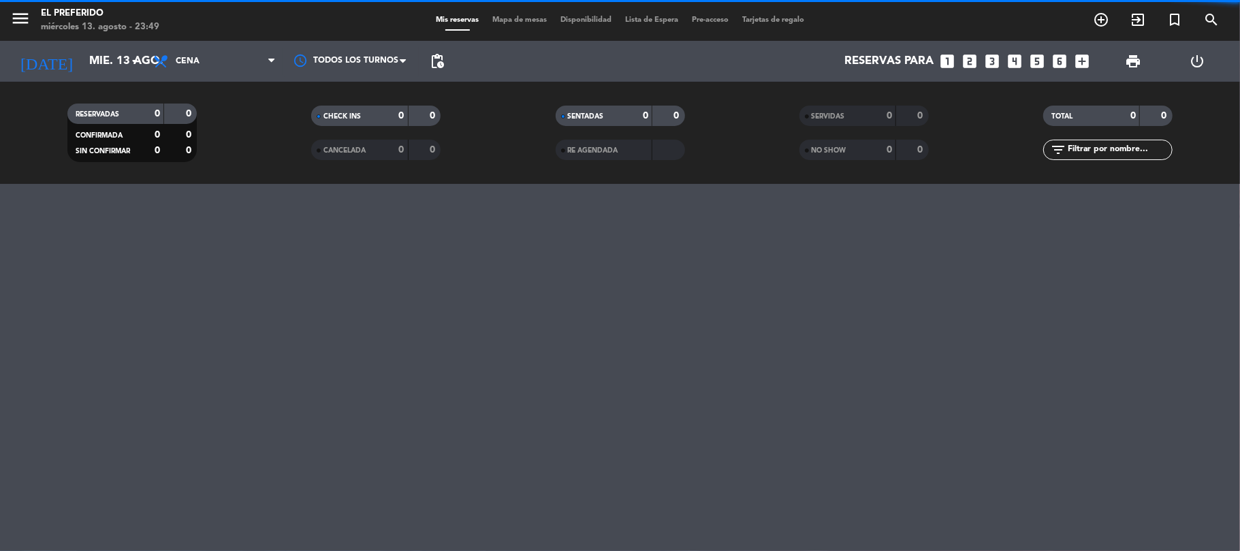
type input "vie. 22 ago."
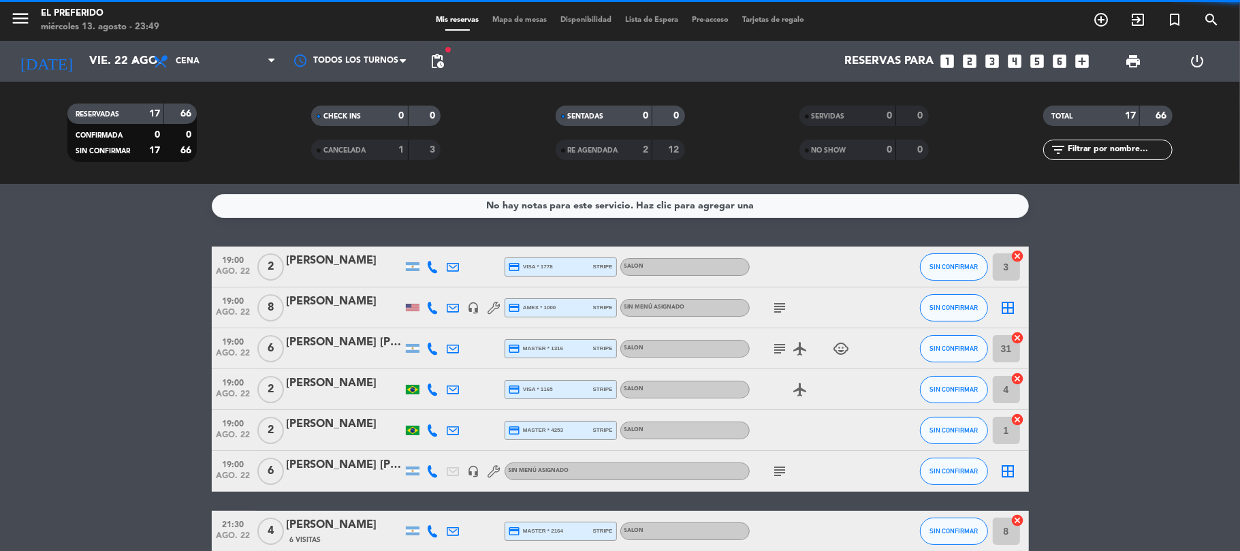
click at [219, 56] on span "Cena" at bounding box center [214, 61] width 136 height 30
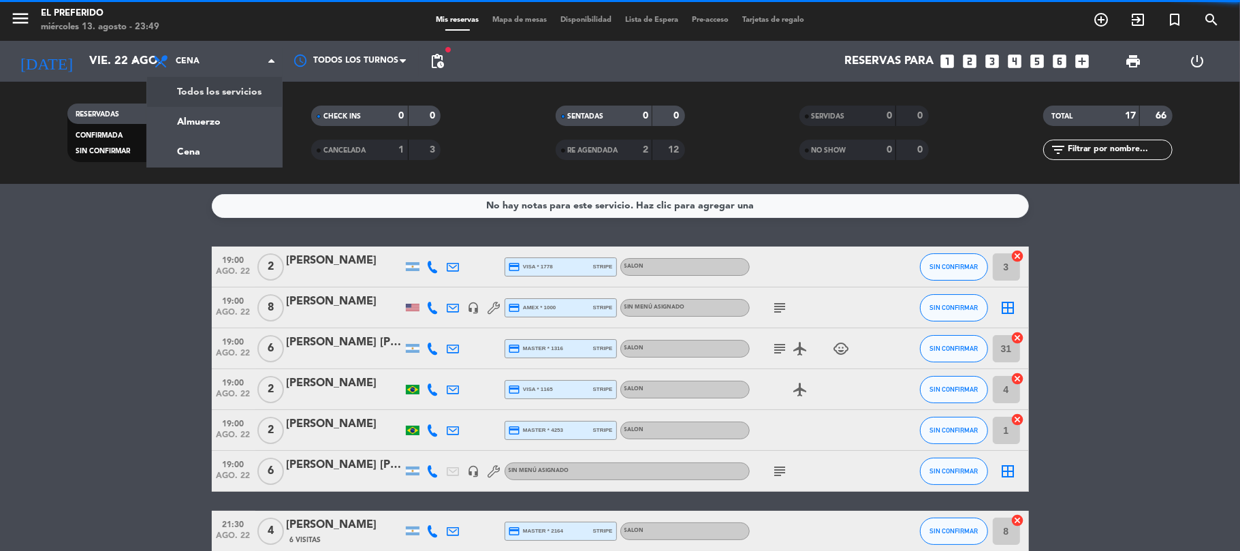
click at [439, 71] on span "pending_actions" at bounding box center [437, 61] width 27 height 27
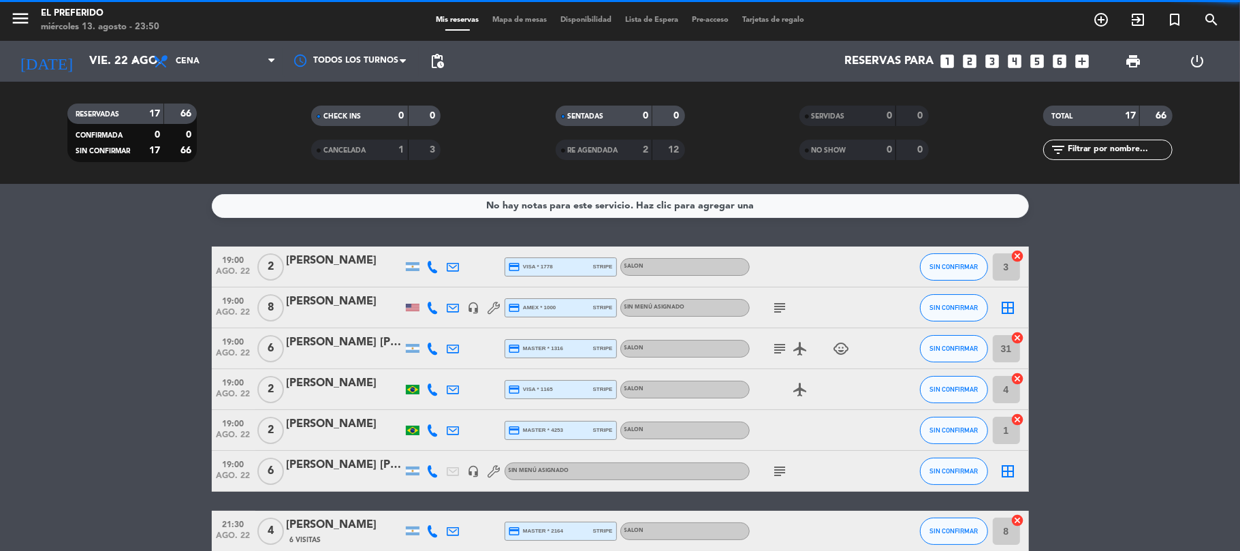
click at [438, 67] on span "pending_actions" at bounding box center [437, 61] width 16 height 16
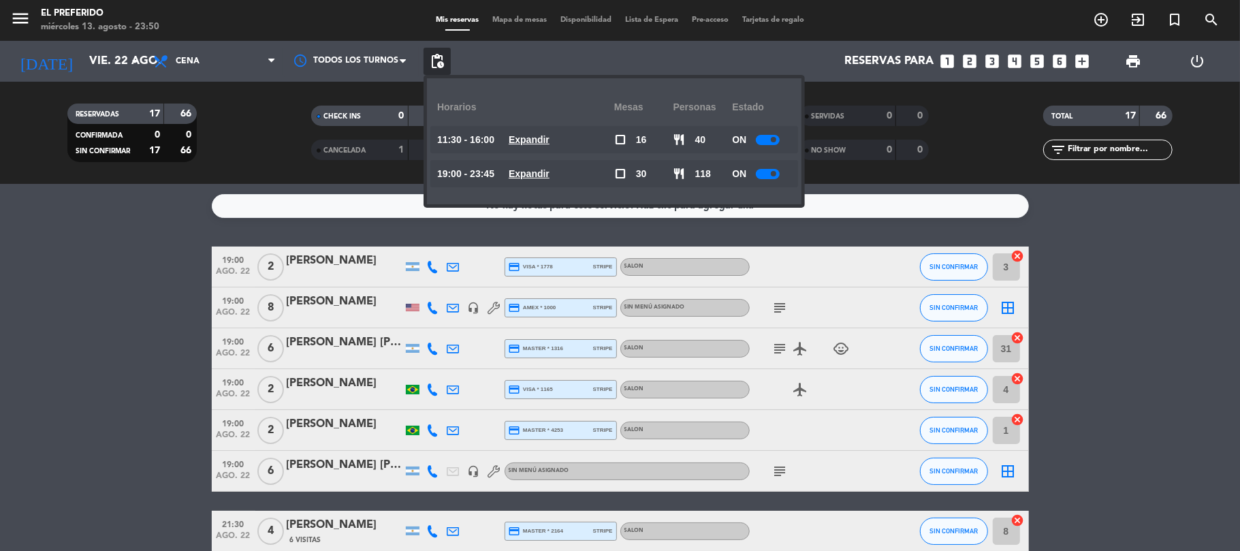
click at [540, 178] on u "Expandir" at bounding box center [529, 173] width 41 height 11
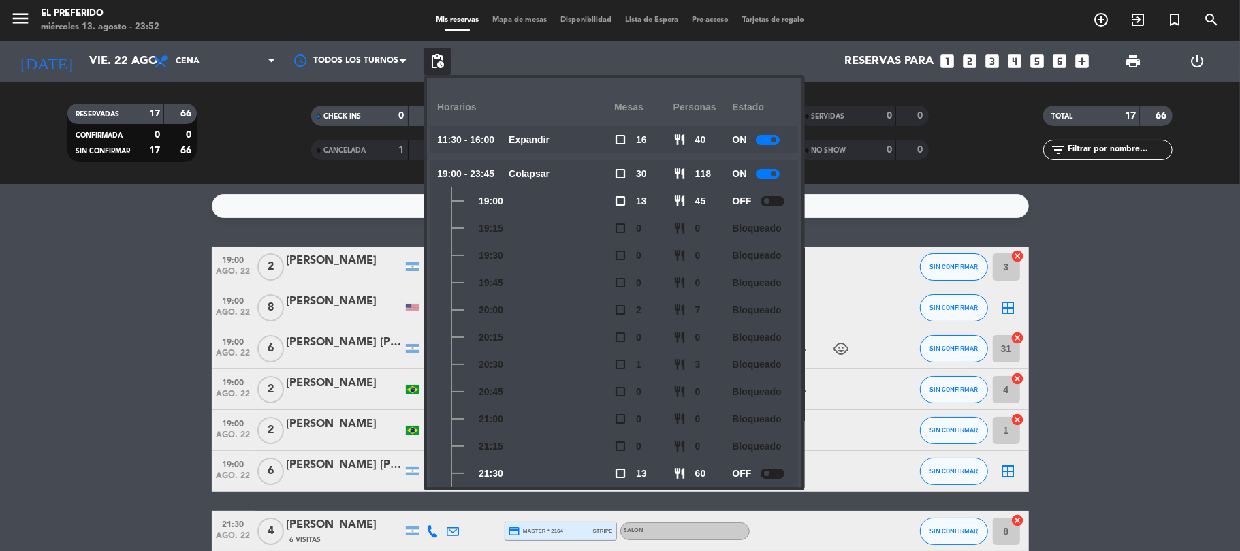
click at [970, 58] on icon "looks_two" at bounding box center [970, 61] width 18 height 18
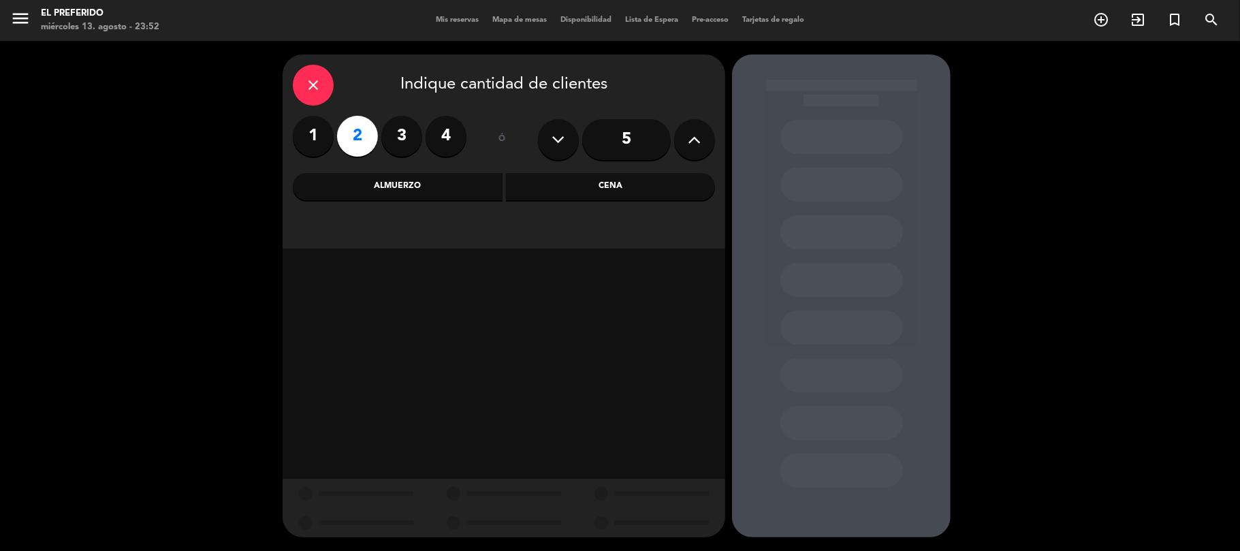
click at [547, 187] on div "Cena" at bounding box center [611, 186] width 210 height 27
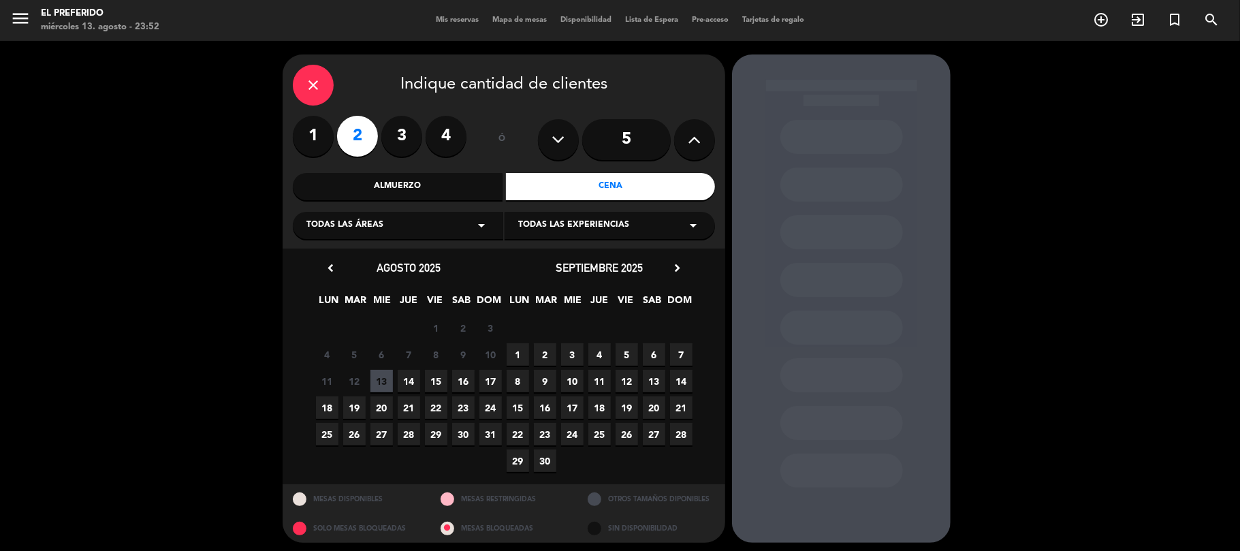
click at [434, 381] on span "15" at bounding box center [436, 381] width 22 height 22
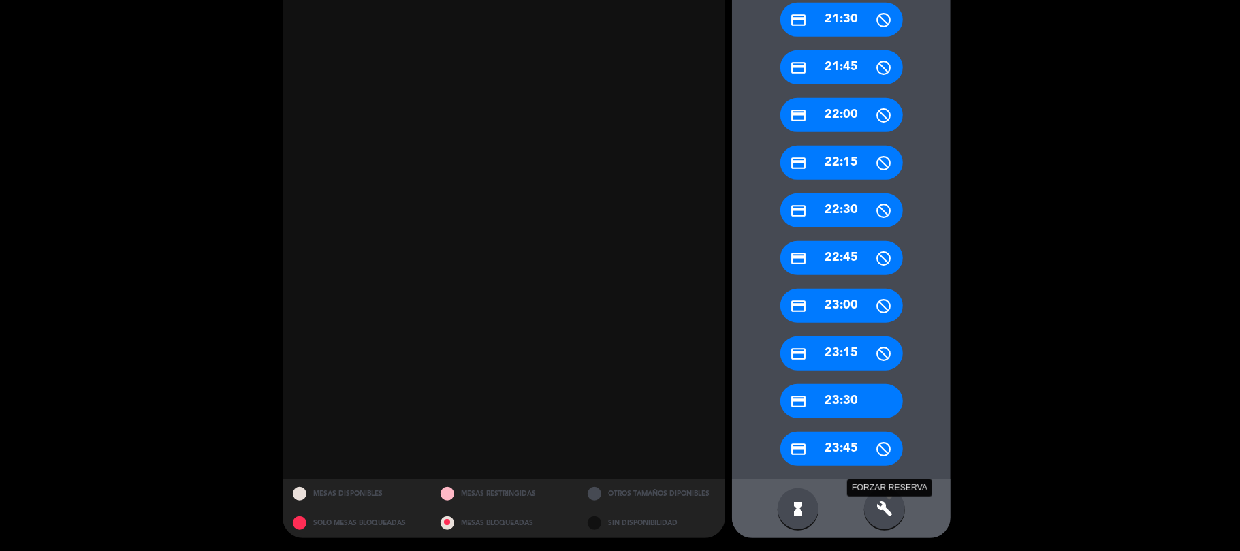
click at [886, 507] on icon "build" at bounding box center [884, 508] width 16 height 16
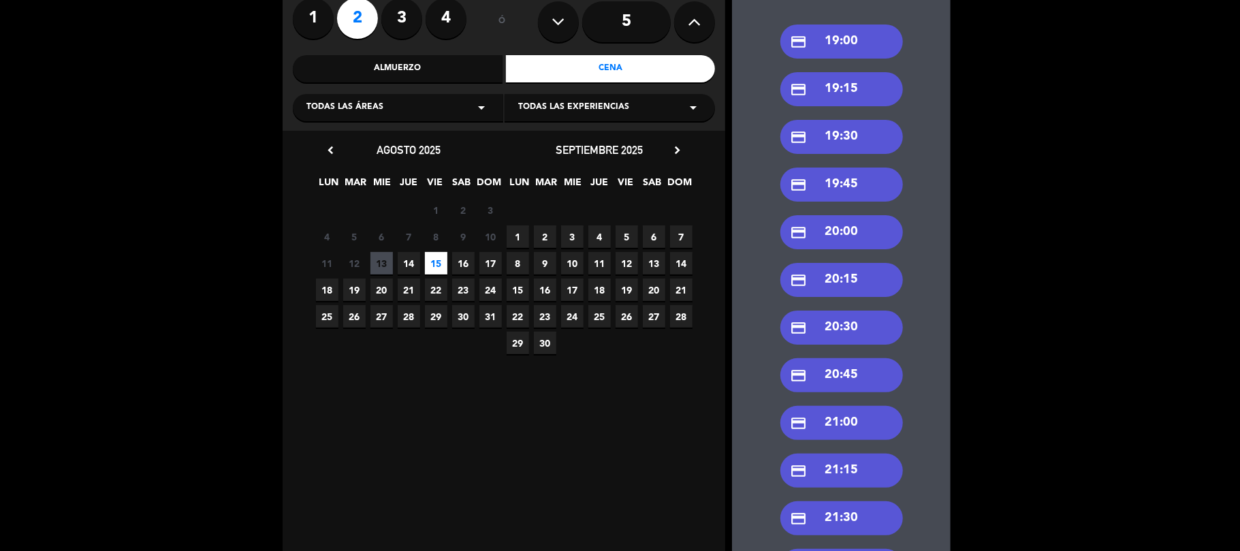
scroll to position [453, 0]
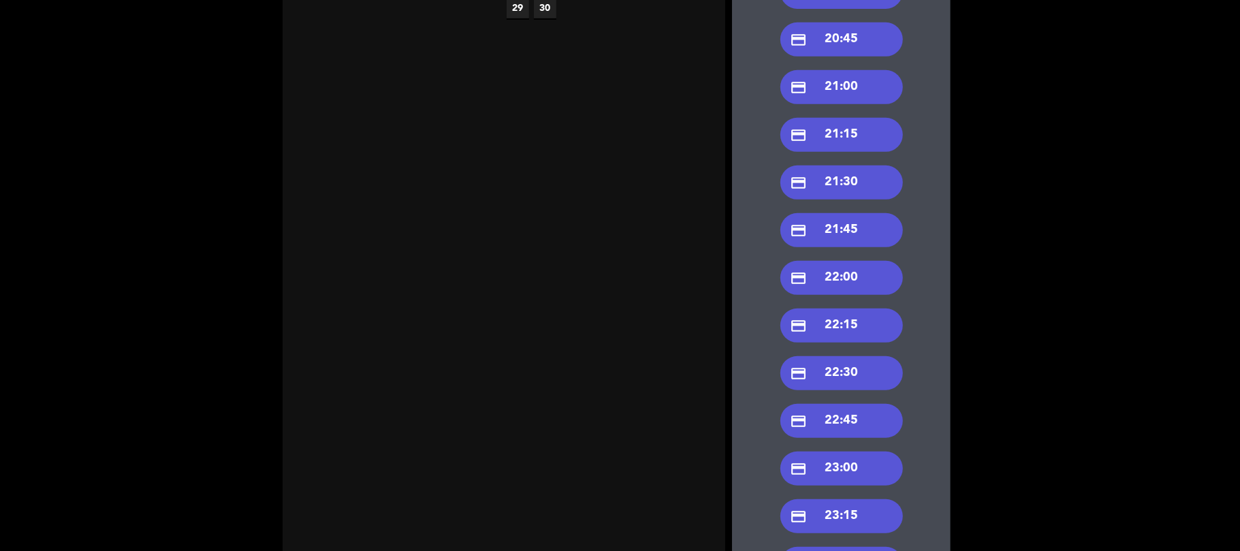
click at [829, 187] on div "credit_card 21:30" at bounding box center [841, 182] width 123 height 34
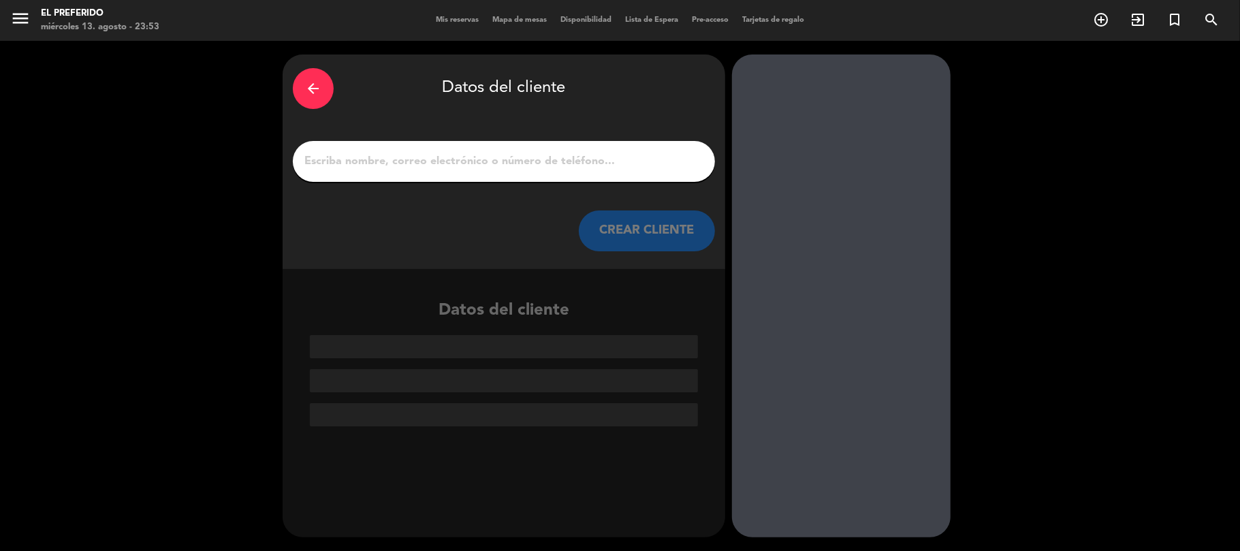
click at [399, 176] on div at bounding box center [504, 161] width 422 height 41
drag, startPoint x: 399, startPoint y: 166, endPoint x: 433, endPoint y: 170, distance: 34.3
click at [399, 166] on input "1" at bounding box center [504, 161] width 402 height 19
paste input "AVIER NAHUEL SCHULZE"
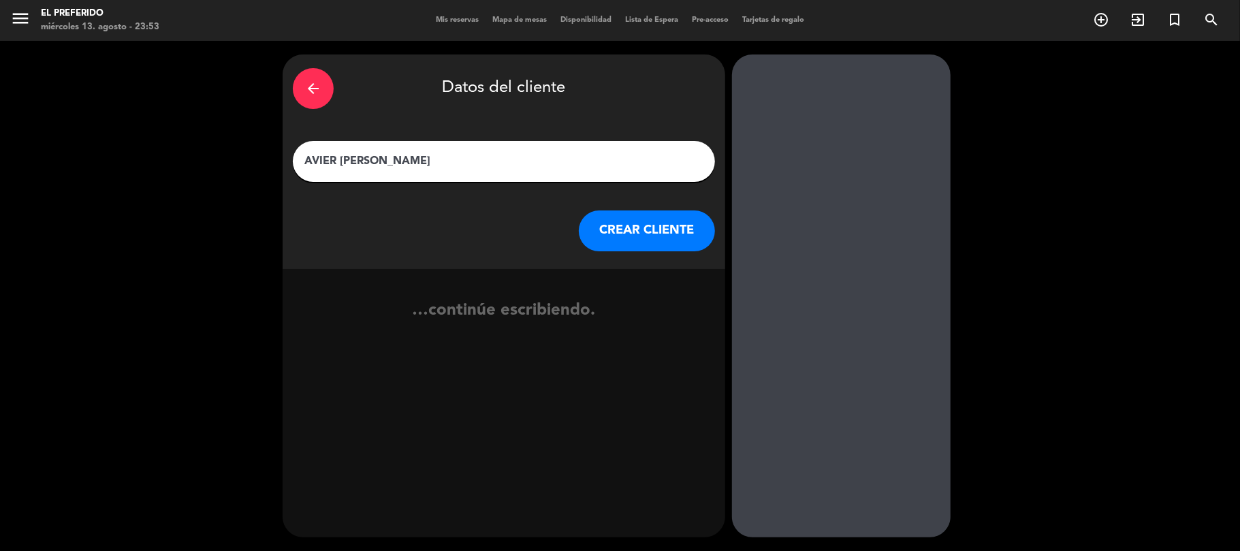
type input "AVIER NAHUEL SCHULZE"
click at [616, 226] on button "CREAR CLIENTE" at bounding box center [647, 230] width 136 height 41
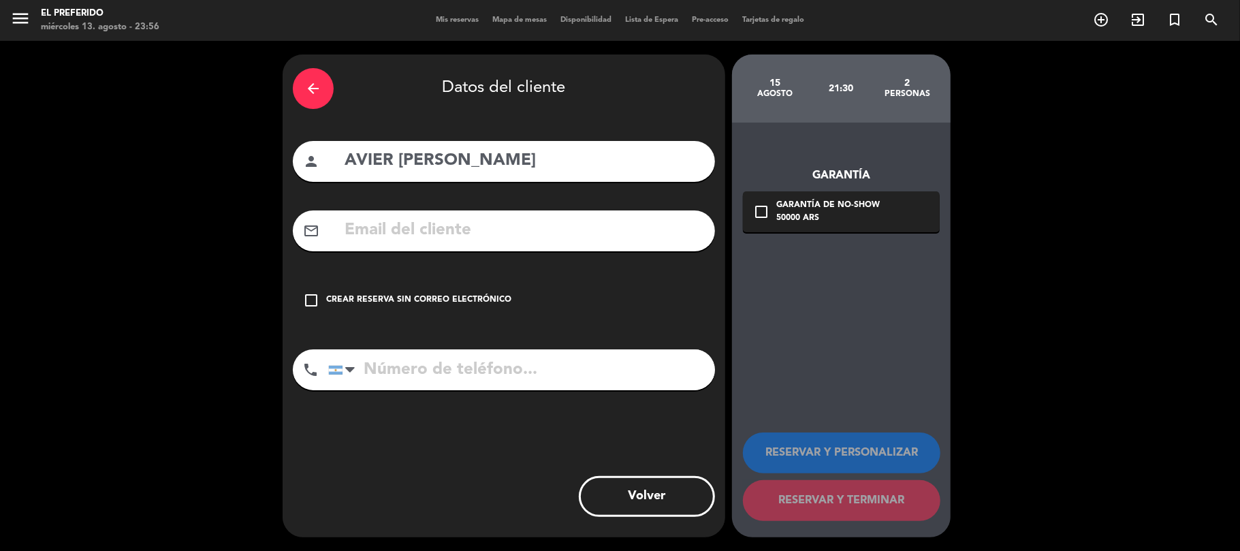
drag, startPoint x: 417, startPoint y: 238, endPoint x: 417, endPoint y: 229, distance: 8.2
click at [417, 236] on input "text" at bounding box center [524, 231] width 362 height 28
paste input "schulzejavier@gmail.com"
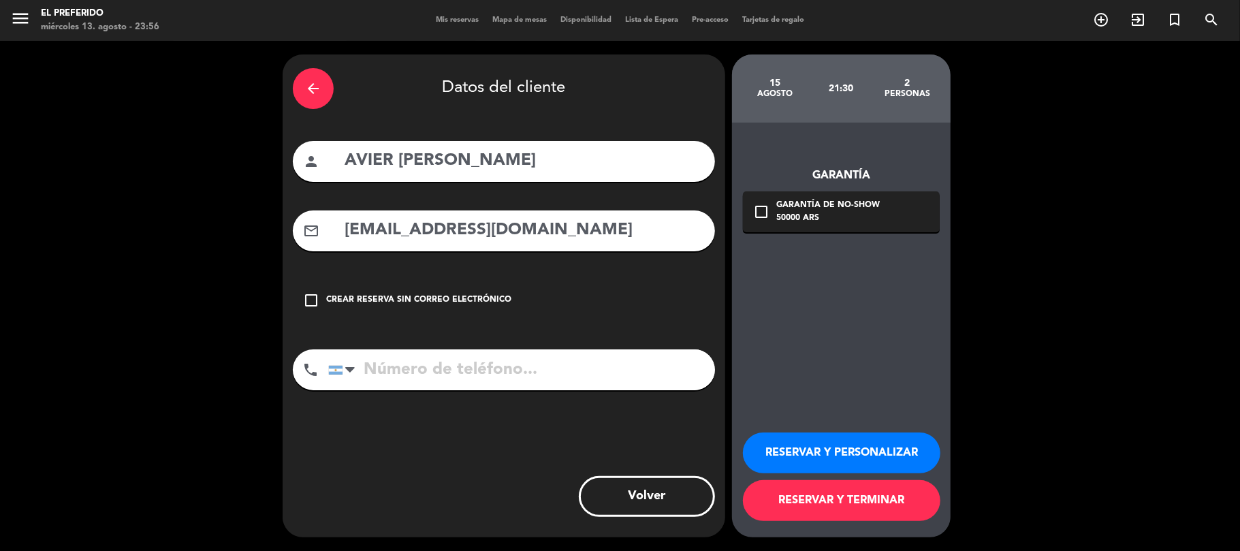
type input "schulzejavier@gmail.com"
click at [426, 371] on input "tel" at bounding box center [521, 369] width 387 height 41
paste input "01157092867"
type input "01157092867"
click at [790, 456] on button "RESERVAR Y PERSONALIZAR" at bounding box center [841, 452] width 197 height 41
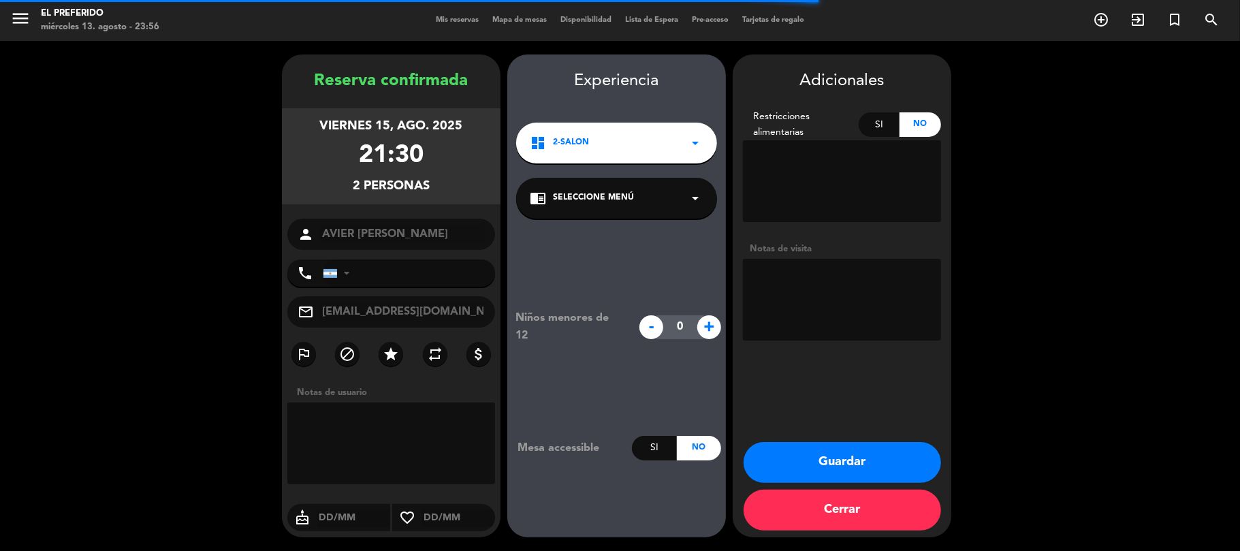
type input "+541157092867"
click at [844, 304] on textarea at bounding box center [842, 300] width 198 height 82
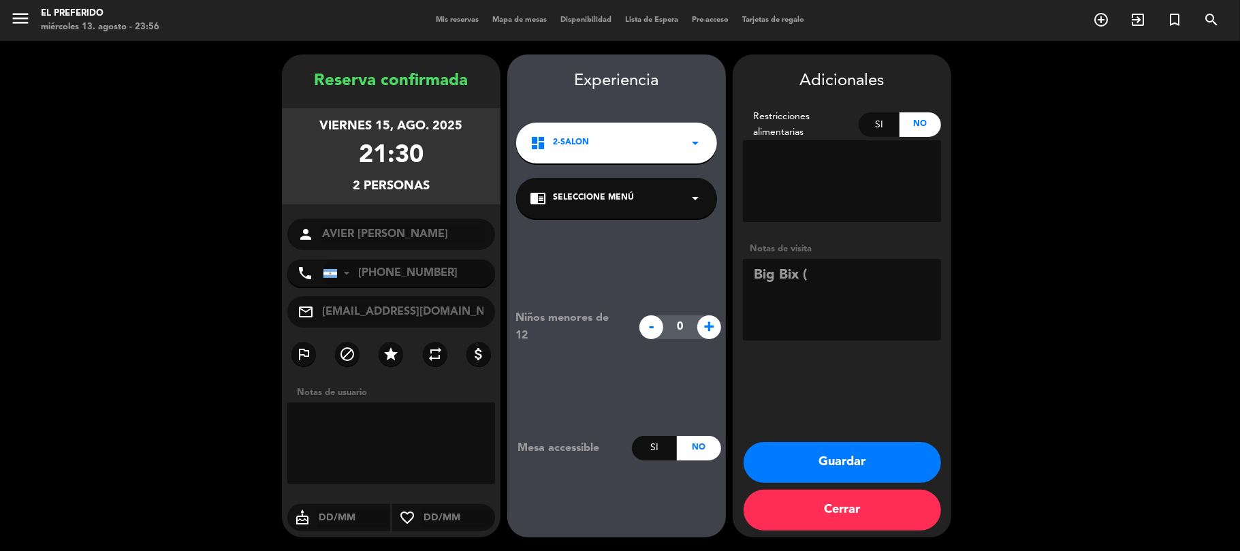
paste textarea "IKBNCIEJ"
click at [791, 279] on textarea at bounding box center [842, 300] width 198 height 82
click at [886, 276] on textarea at bounding box center [842, 300] width 198 height 82
click at [633, 197] on div "chrome_reader_mode Seleccione Menú arrow_drop_down" at bounding box center [616, 198] width 201 height 41
click at [626, 229] on div "SALON" at bounding box center [617, 236] width 174 height 14
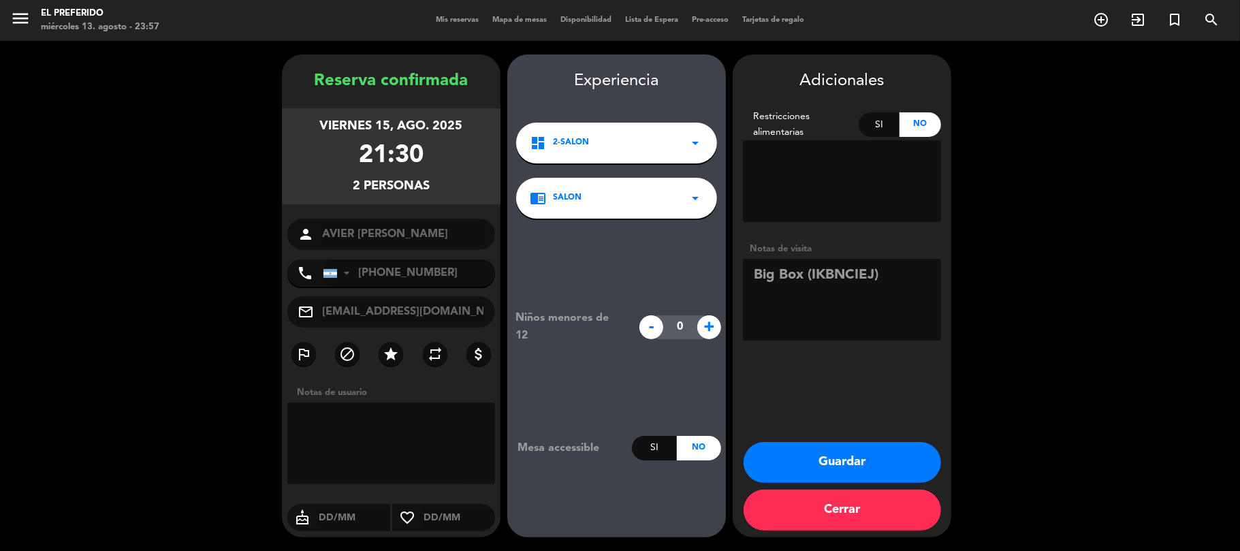
click at [833, 312] on textarea at bounding box center [842, 300] width 198 height 82
drag, startPoint x: 756, startPoint y: 294, endPoint x: 877, endPoint y: 311, distance: 122.4
click at [782, 302] on textarea at bounding box center [842, 300] width 198 height 82
click at [614, 206] on div "chrome_reader_mode SALON arrow_drop_down" at bounding box center [616, 198] width 201 height 41
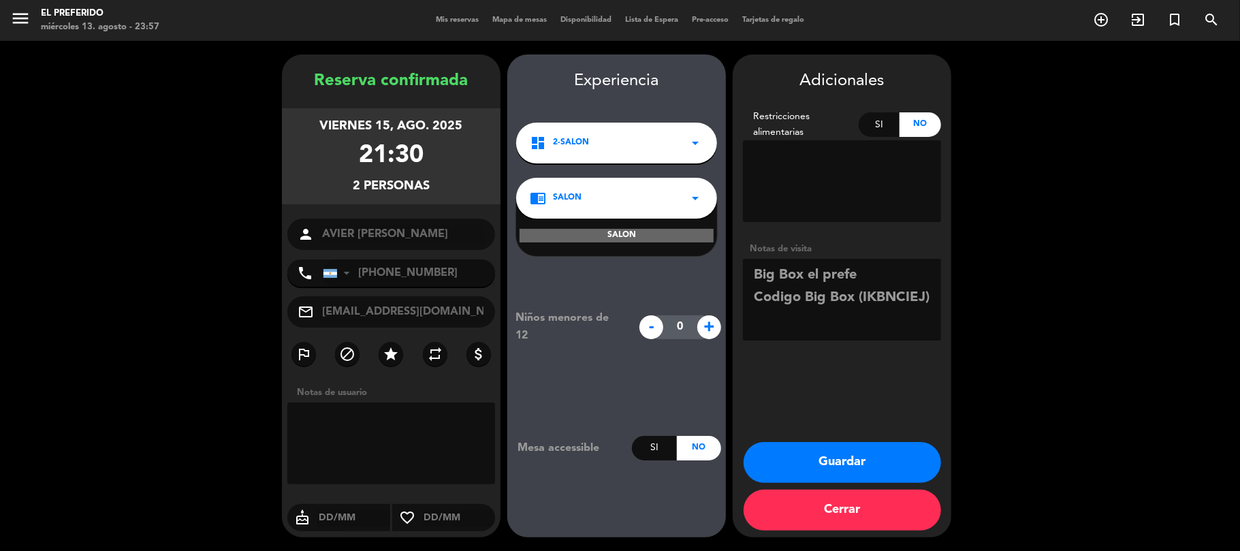
drag, startPoint x: 684, startPoint y: 199, endPoint x: 783, endPoint y: 321, distance: 157.8
click at [703, 219] on div "chrome_reader_mode SALON arrow_drop_down SALON" at bounding box center [616, 198] width 201 height 41
click at [788, 325] on textarea at bounding box center [842, 300] width 198 height 82
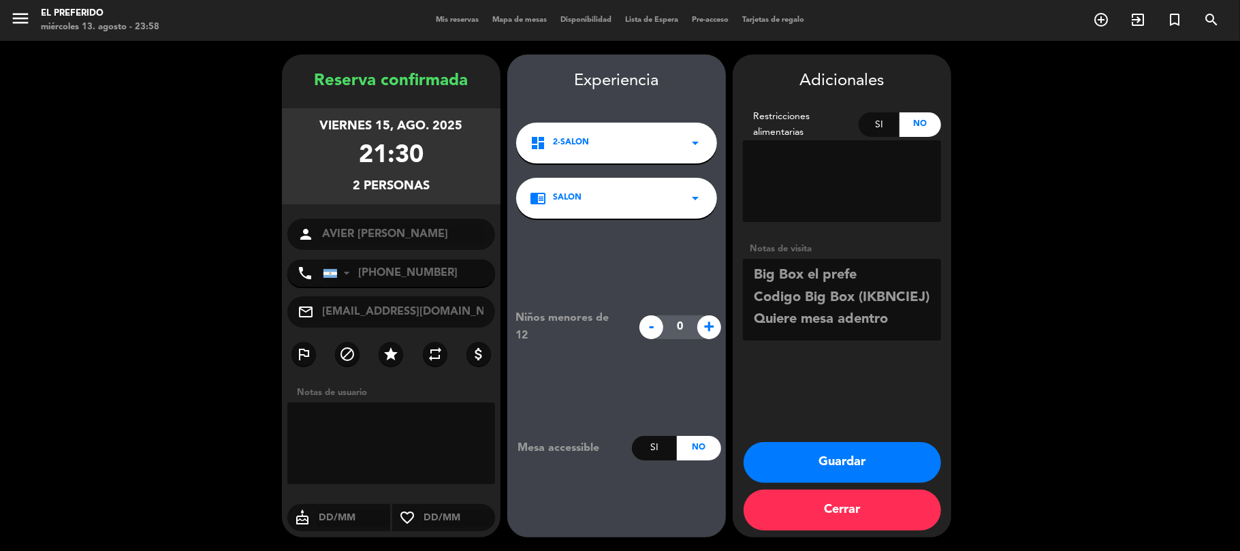
type textarea "Big Box el prefe Codigo Big Box (IKBNCIEJ) Quiere mesa adentro"
click at [824, 459] on button "Guardar" at bounding box center [842, 462] width 197 height 41
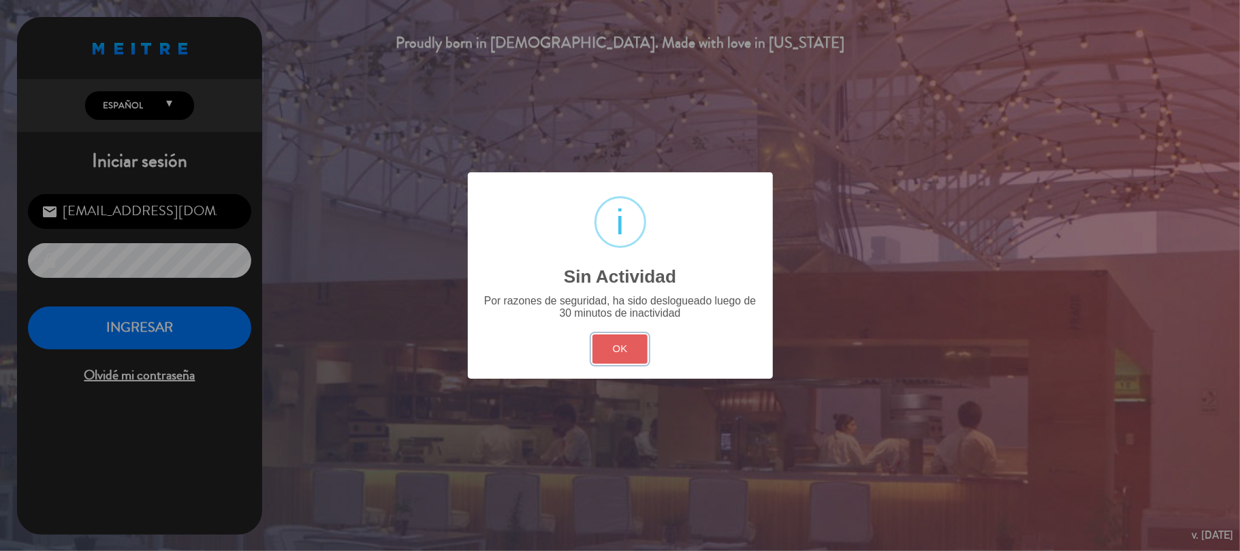
click at [635, 360] on button "OK" at bounding box center [619, 348] width 55 height 29
